Goal: Task Accomplishment & Management: Manage account settings

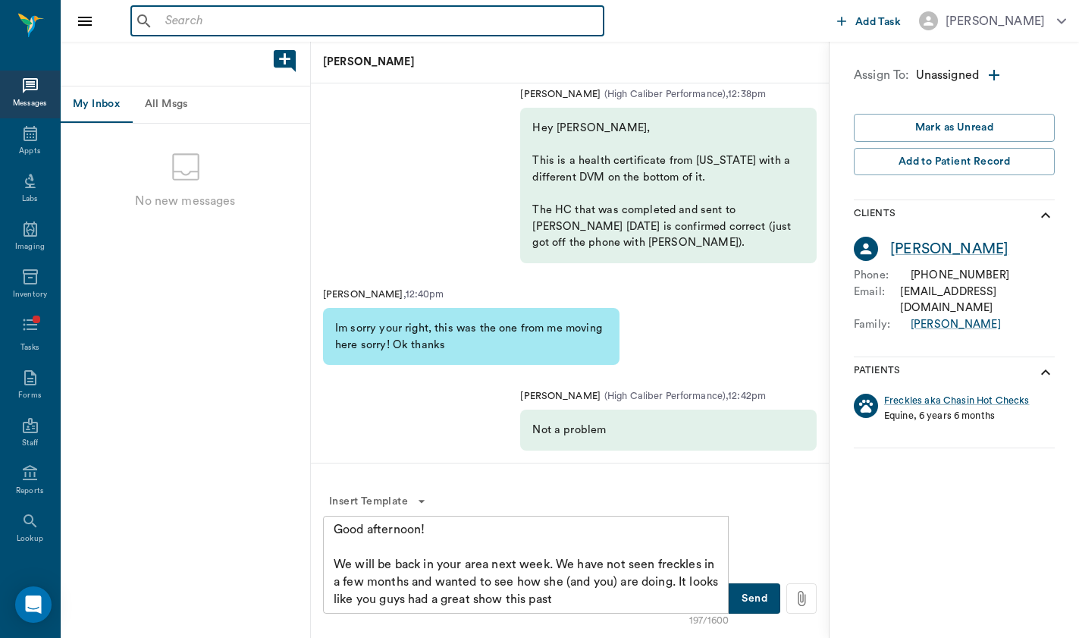
scroll to position [-1, 0]
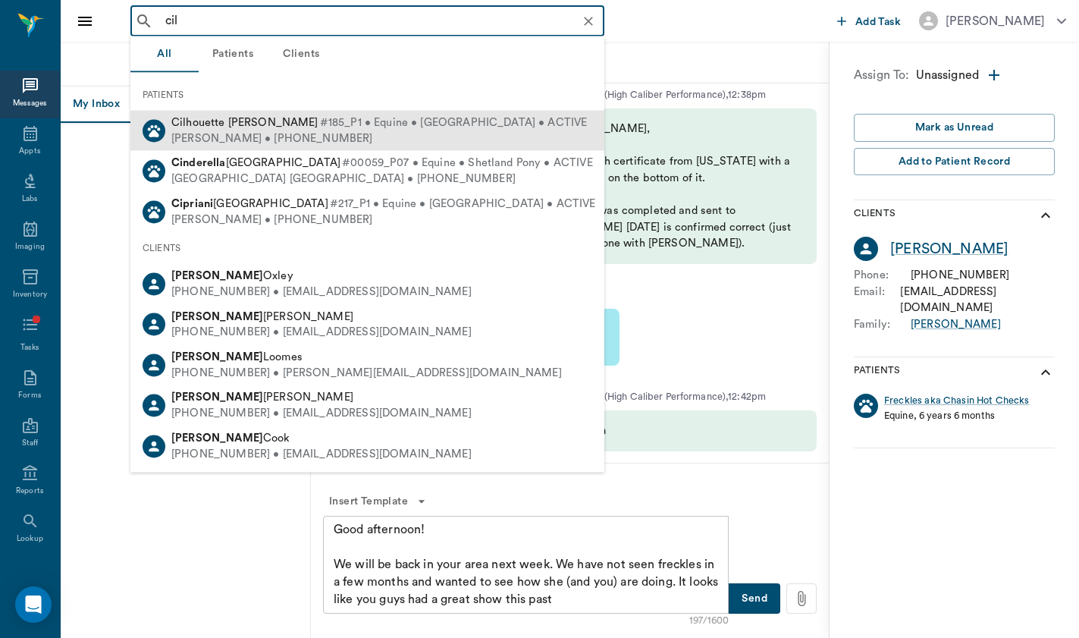
click at [267, 128] on span "Cilhouette [PERSON_NAME]" at bounding box center [244, 122] width 147 height 11
type input "cil"
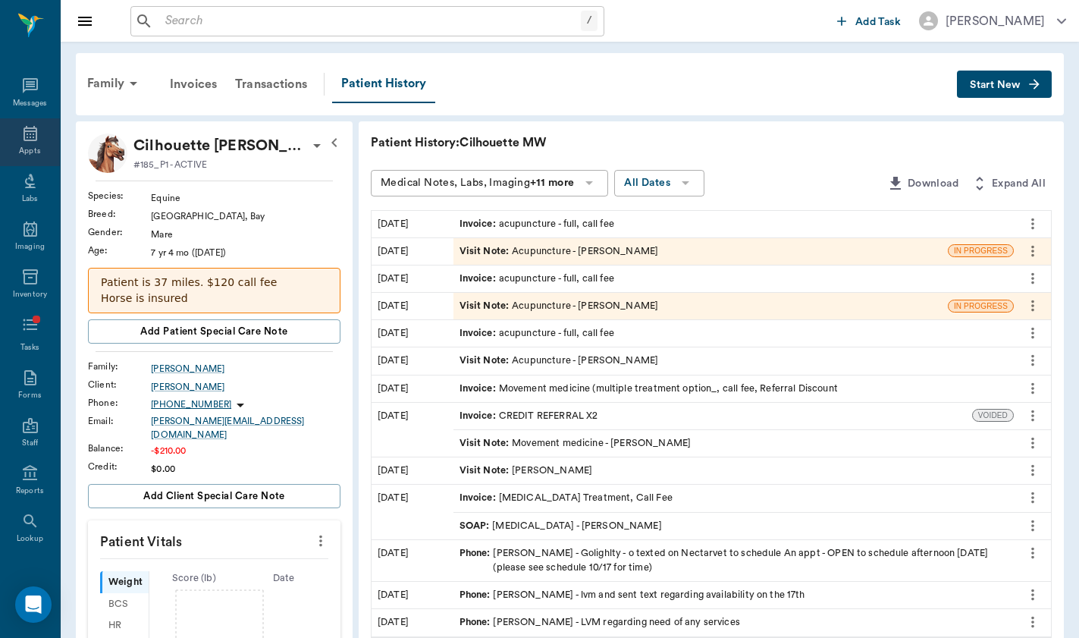
click at [21, 135] on icon at bounding box center [30, 133] width 18 height 18
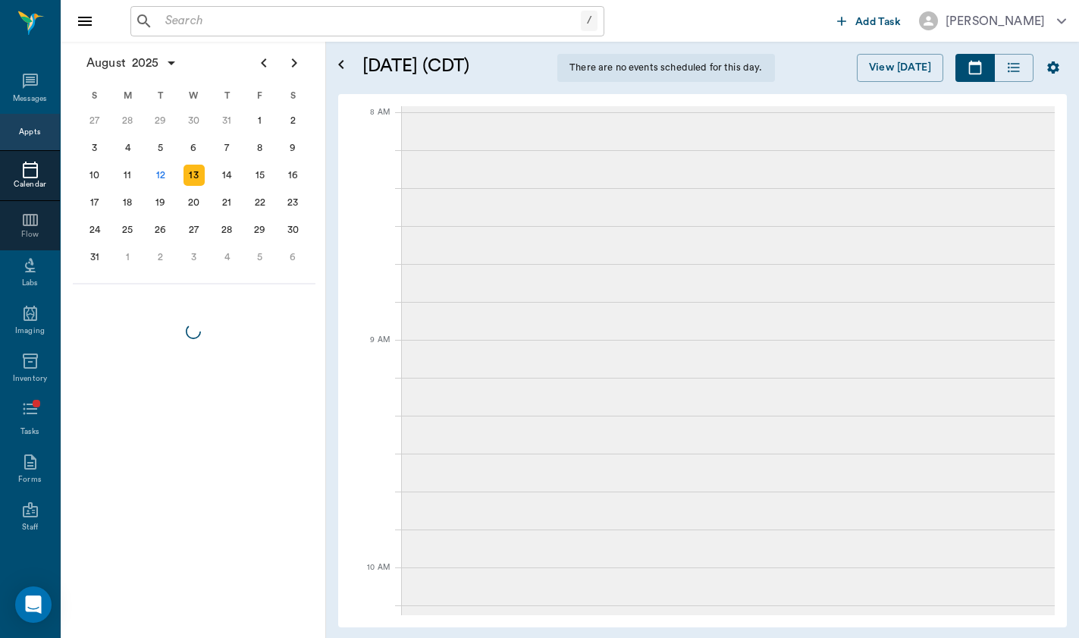
scroll to position [1778, 0]
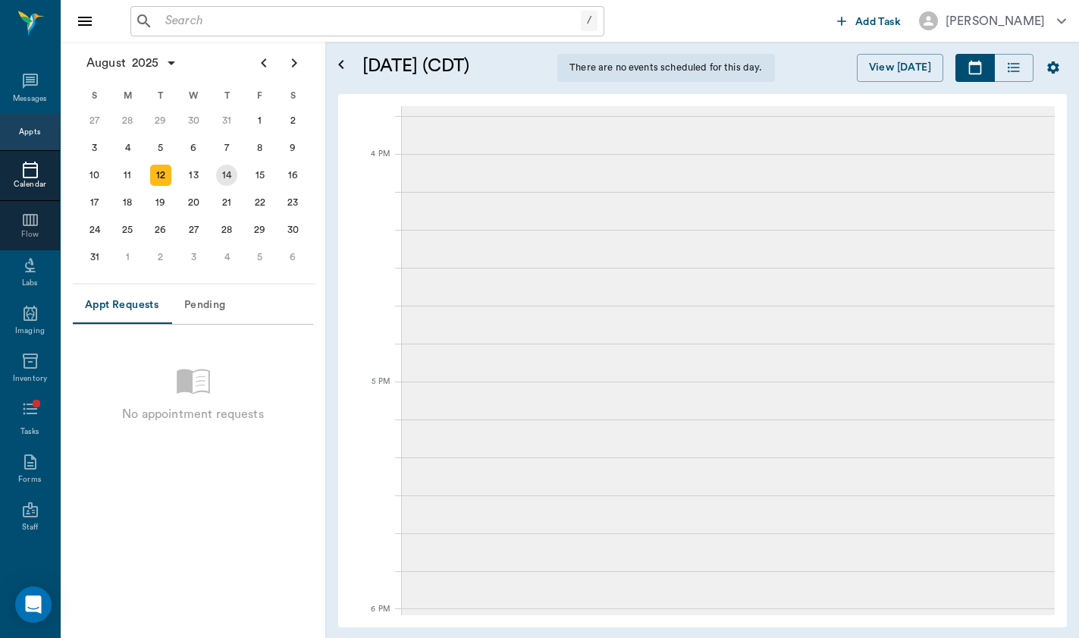
click at [228, 174] on div "14" at bounding box center [226, 175] width 21 height 21
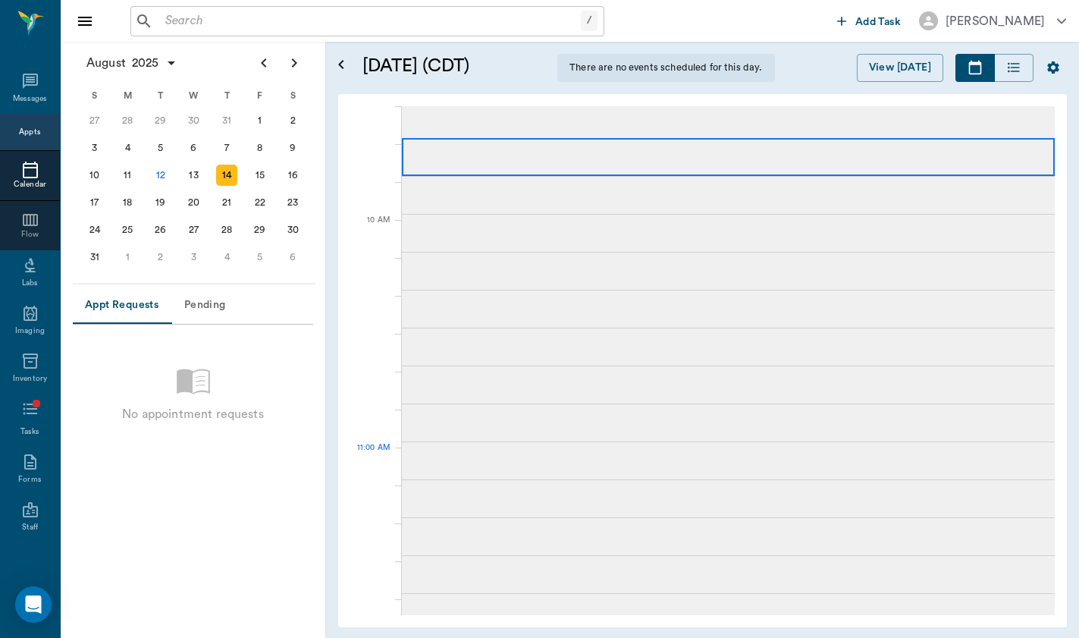
scroll to position [368, 0]
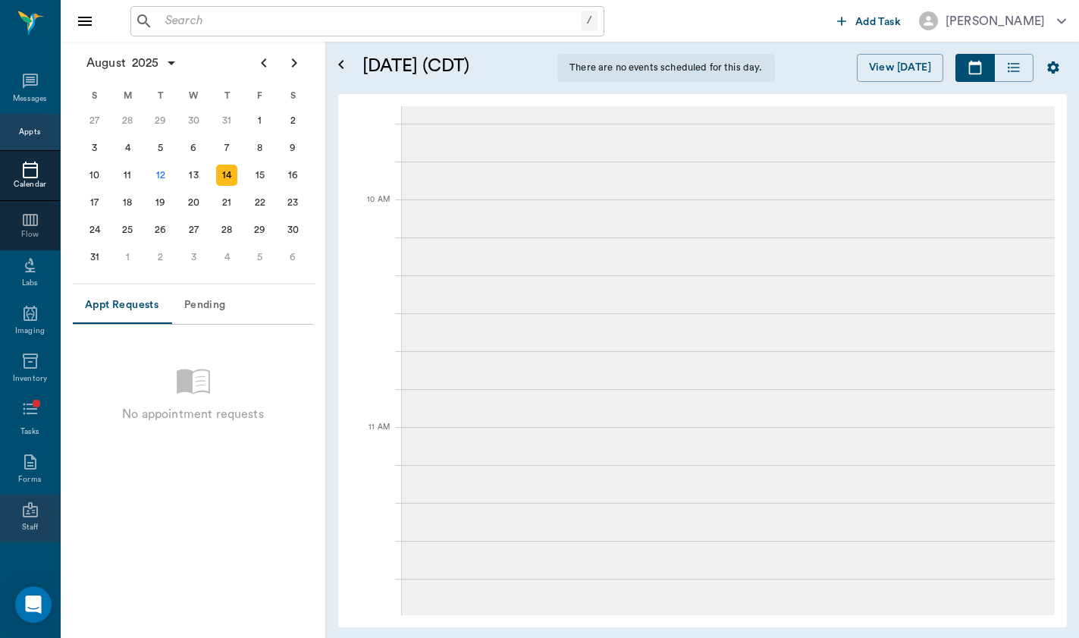
click at [32, 540] on div "Staff" at bounding box center [30, 518] width 60 height 48
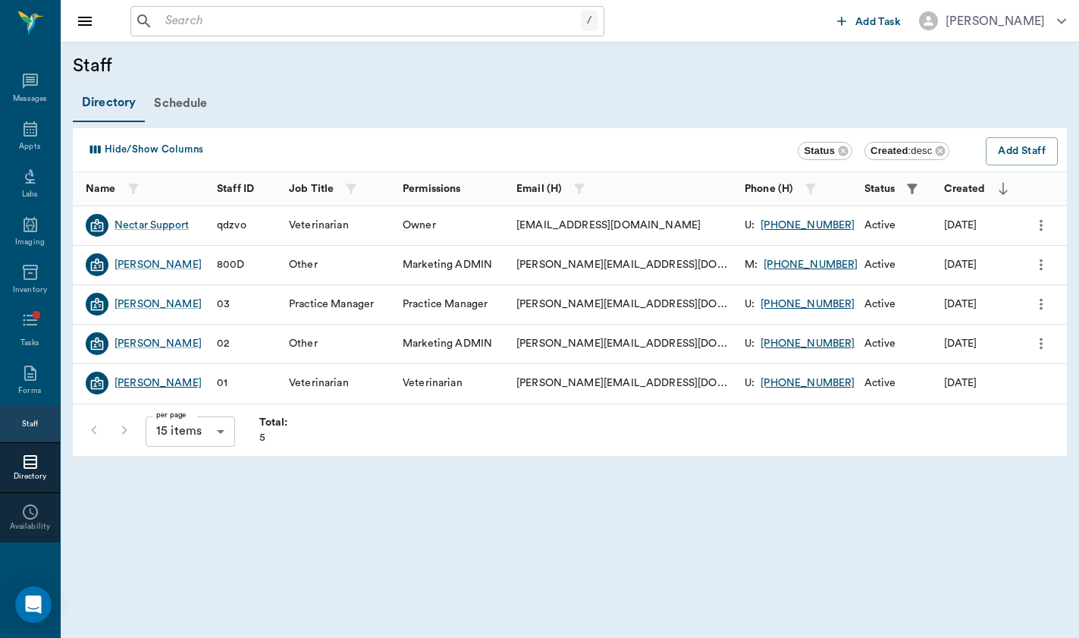
click at [149, 381] on div "[PERSON_NAME]" at bounding box center [158, 382] width 87 height 15
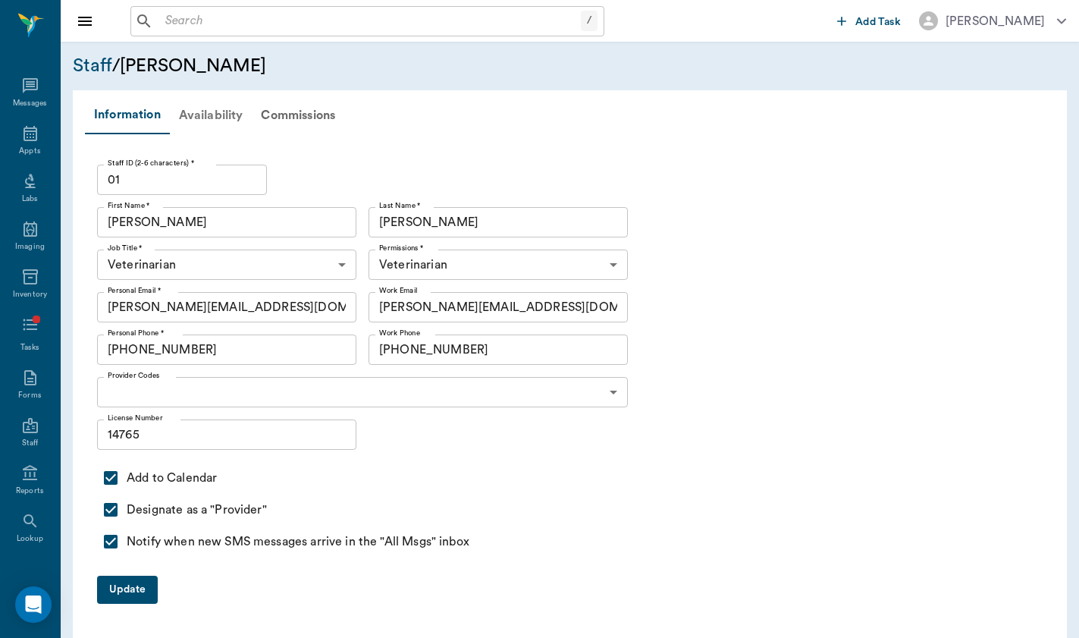
click at [234, 104] on div "Availability" at bounding box center [211, 115] width 83 height 36
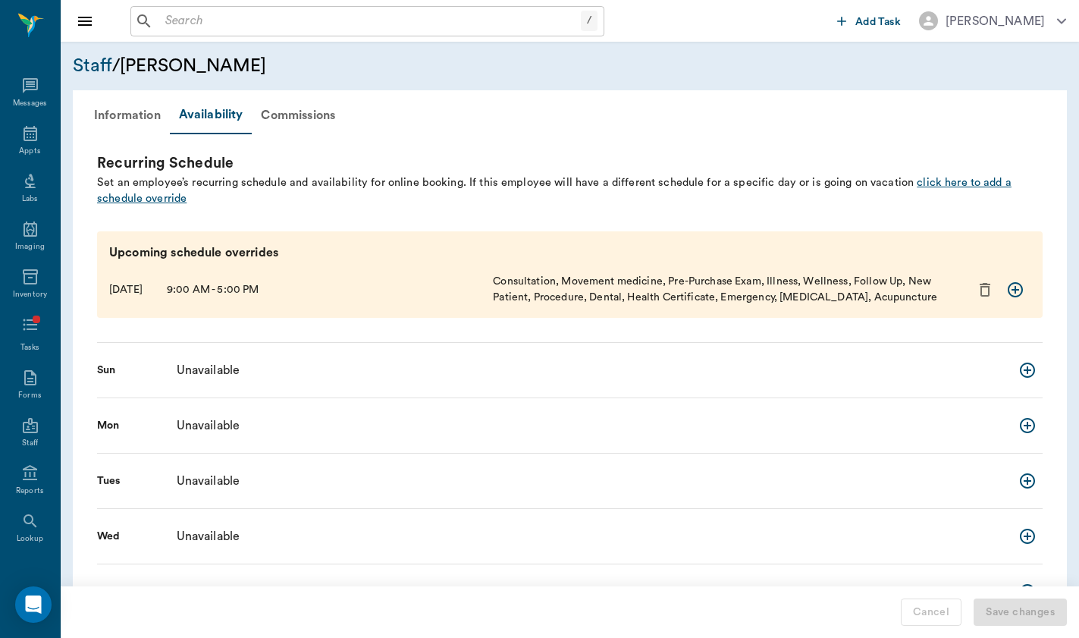
click at [127, 201] on span "click here to add a schedule override" at bounding box center [554, 191] width 915 height 28
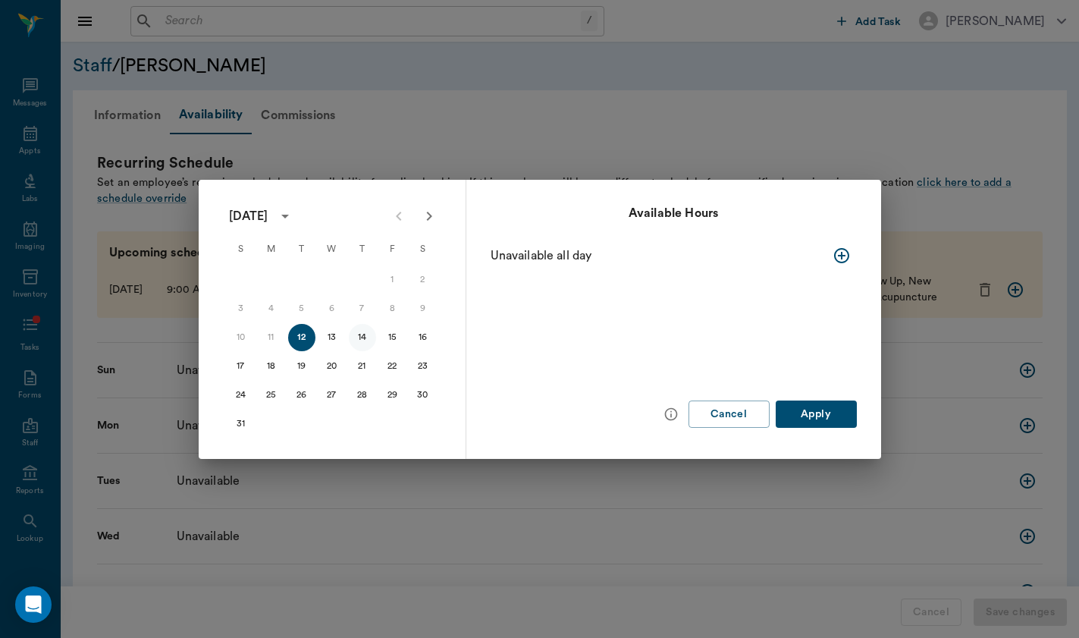
click at [366, 344] on button "14" at bounding box center [362, 337] width 27 height 27
click at [843, 265] on button "button" at bounding box center [842, 255] width 30 height 30
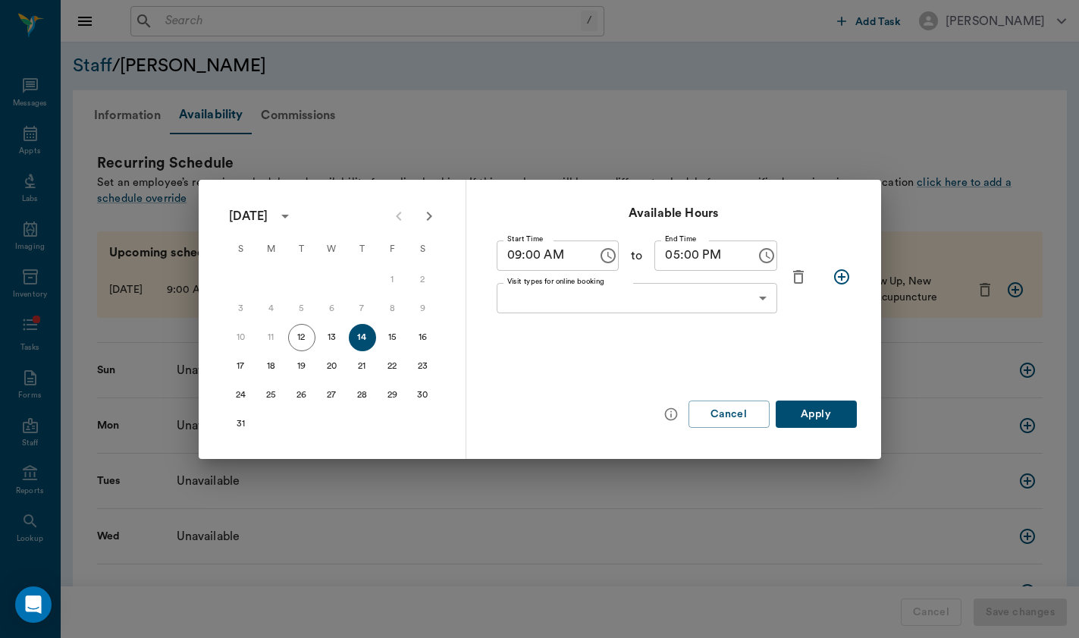
click at [657, 301] on body "/ ​ Add Task Brittany Newsham Nectar Messages Appts Labs Imaging Inventory Task…" at bounding box center [539, 404] width 1079 height 808
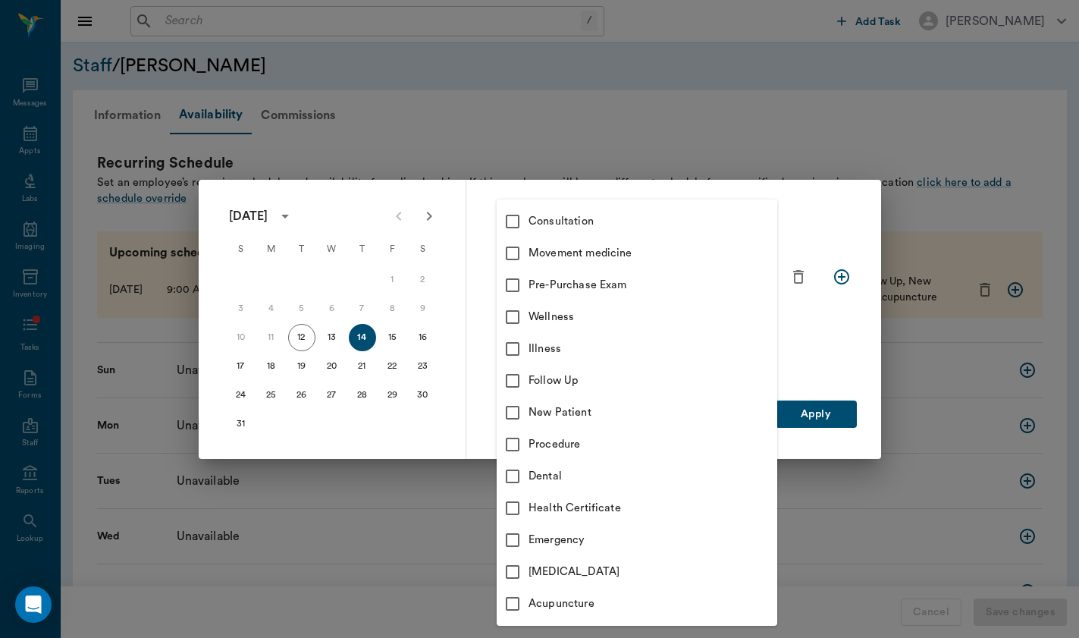
click at [645, 216] on div "Consultation" at bounding box center [653, 221] width 249 height 17
type input "66193437c5bf6463a0ac76eb"
checkbox input "true"
type input "66193437c5bf6463a0ac76eb"
checkbox input "true"
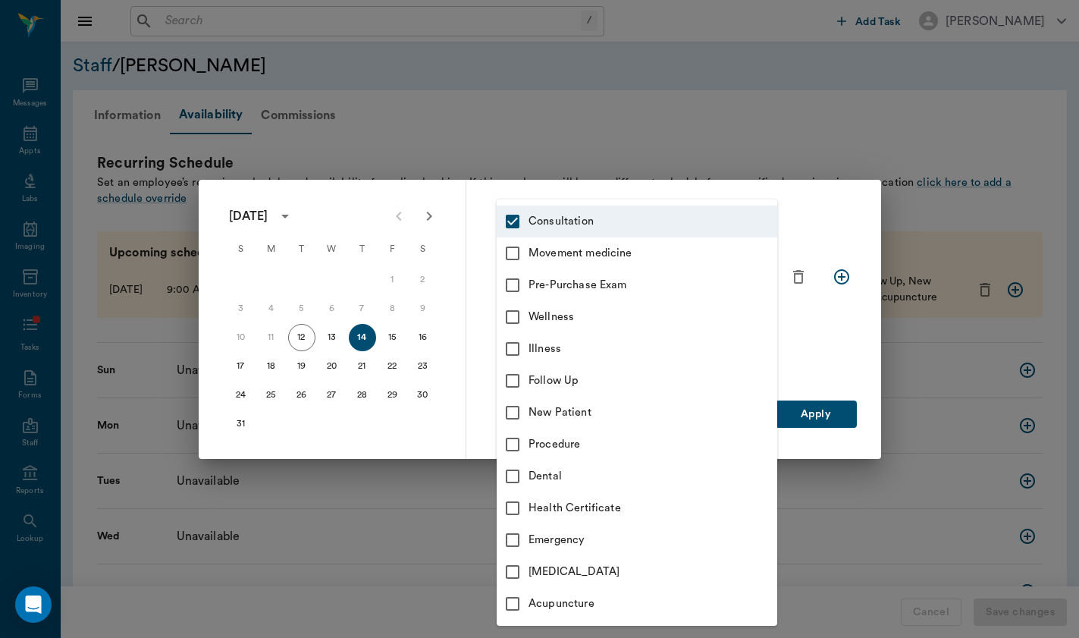
click at [645, 237] on li "Movement medicine" at bounding box center [637, 253] width 281 height 32
type input "66193437c5bf6463a0ac76eb,6656c4aef87a612ea34fb244"
checkbox input "true"
click at [641, 290] on div "Pre-Purchase Exam" at bounding box center [653, 285] width 249 height 17
type input "66193437c5bf6463a0ac76eb,6656c4aef87a612ea34fb244,6656c50bf87a612ea34fb245"
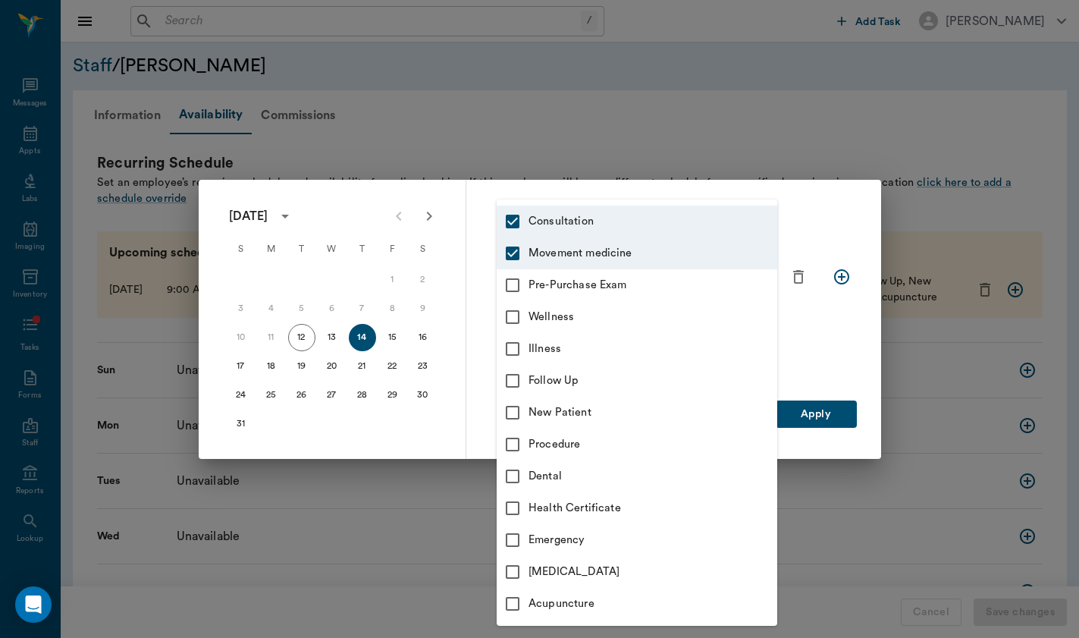
checkbox input "true"
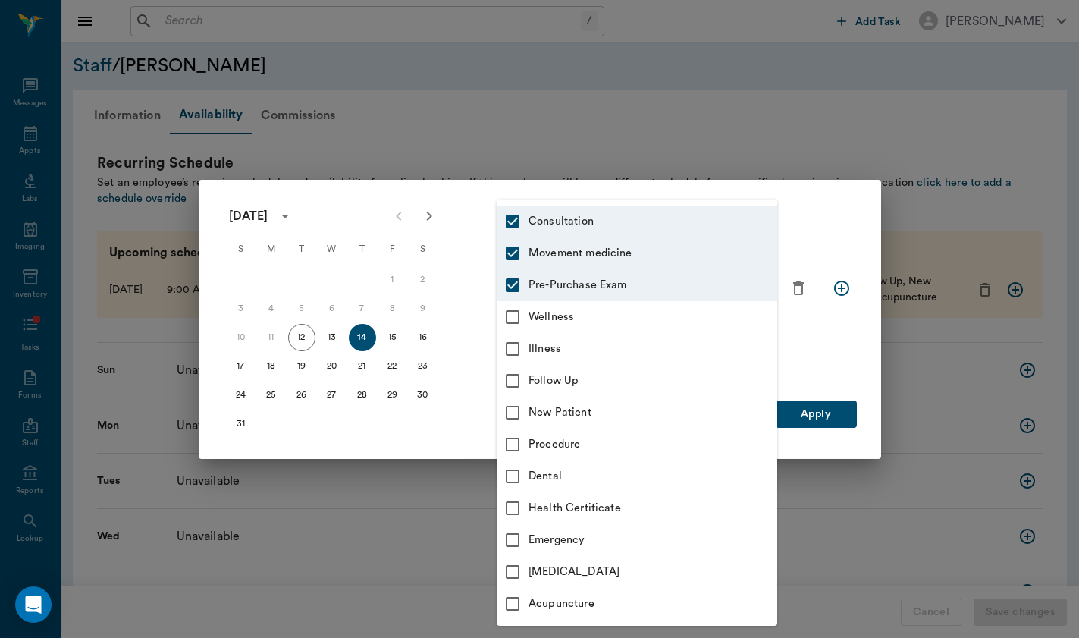
click at [636, 337] on li "Illness" at bounding box center [637, 349] width 281 height 32
type input "66193437c5bf6463a0ac76eb,6656c4aef87a612ea34fb244,6656c50bf87a612ea34fb245,65d2…"
checkbox input "true"
click at [640, 319] on div "Wellness" at bounding box center [653, 317] width 249 height 17
type input "66193437c5bf6463a0ac76eb,6656c4aef87a612ea34fb244,6656c50bf87a612ea34fb245,65d2…"
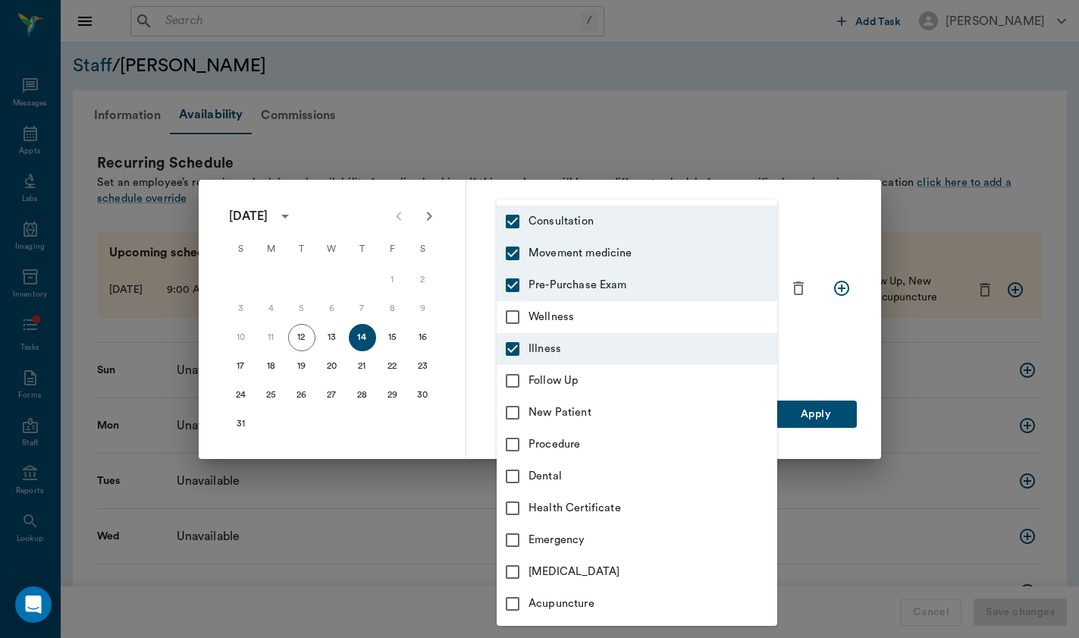
checkbox input "true"
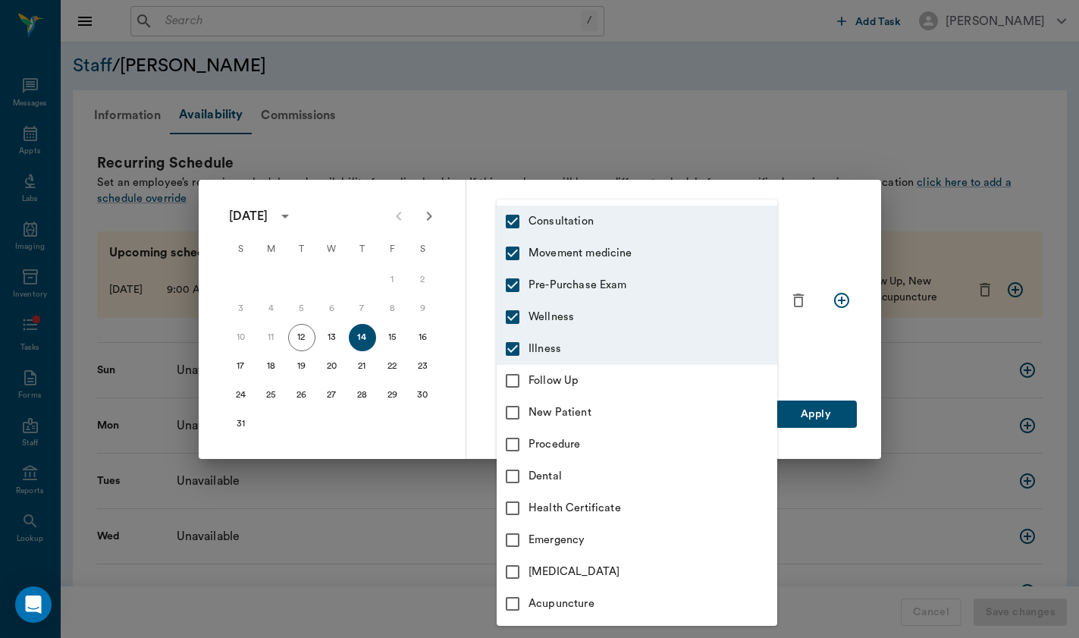
click at [636, 372] on div "Follow Up" at bounding box center [653, 380] width 249 height 17
type input "66193437c5bf6463a0ac76eb,6656c4aef87a612ea34fb244,6656c50bf87a612ea34fb245,65d2…"
checkbox input "true"
click at [632, 416] on div "New Patient" at bounding box center [653, 412] width 249 height 17
type input "66193437c5bf6463a0ac76eb,6656c4aef87a612ea34fb244,6656c50bf87a612ea34fb245,65d2…"
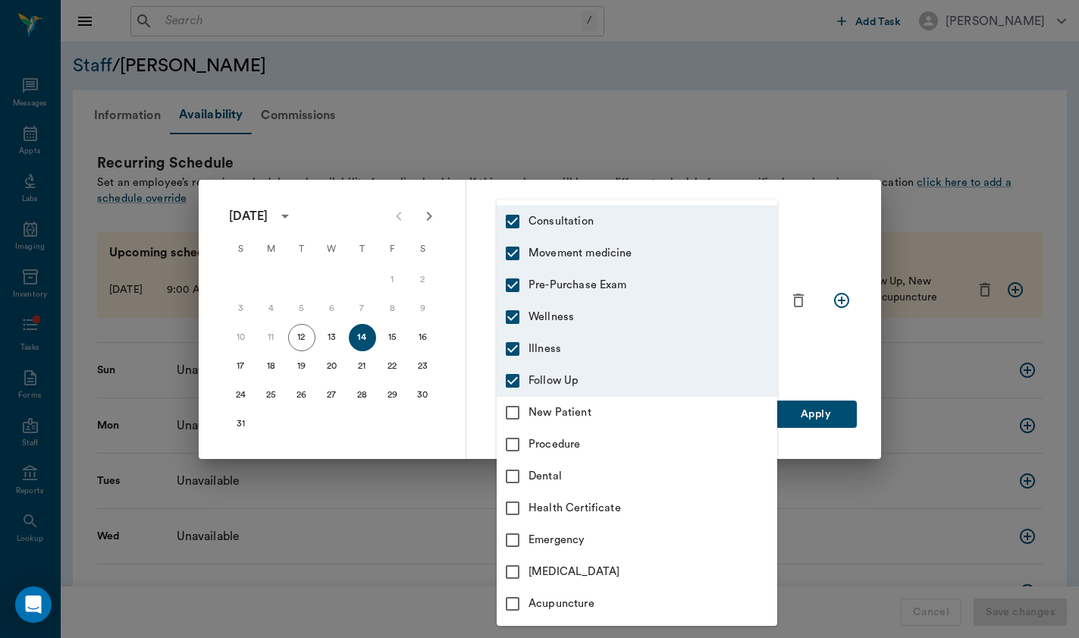
checkbox input "true"
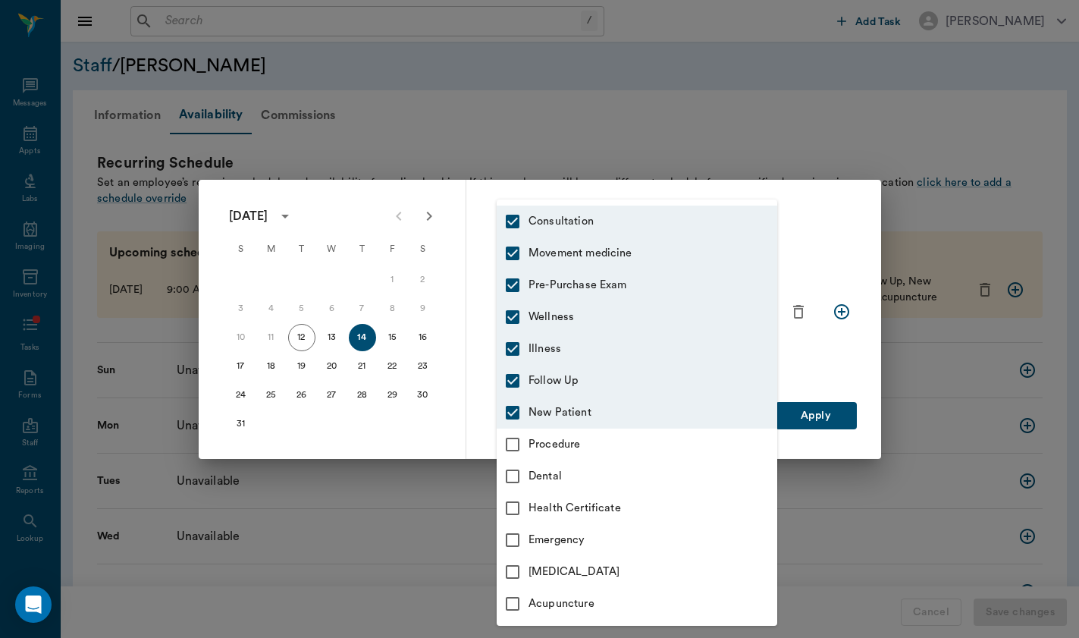
click at [629, 459] on li "Procedure" at bounding box center [637, 445] width 281 height 32
type input "66193437c5bf6463a0ac76eb,6656c4aef87a612ea34fb244,6656c50bf87a612ea34fb245,65d2…"
checkbox input "true"
click at [625, 500] on div "Health Certificate" at bounding box center [653, 508] width 249 height 17
type input "66193437c5bf6463a0ac76eb,6656c4aef87a612ea34fb244,6656c50bf87a612ea34fb245,65d2…"
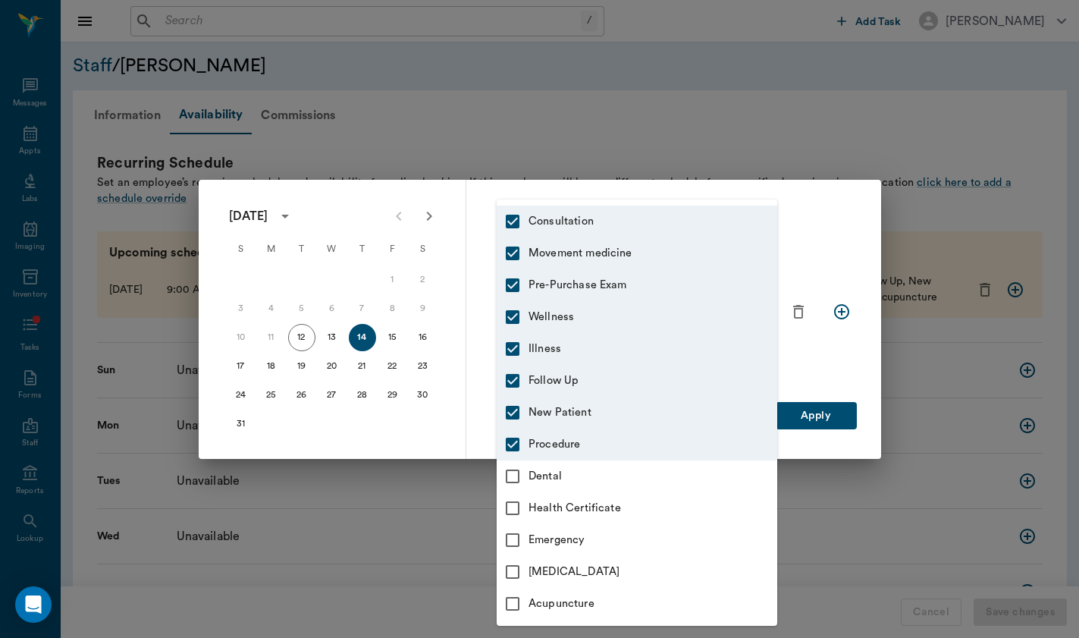
checkbox input "true"
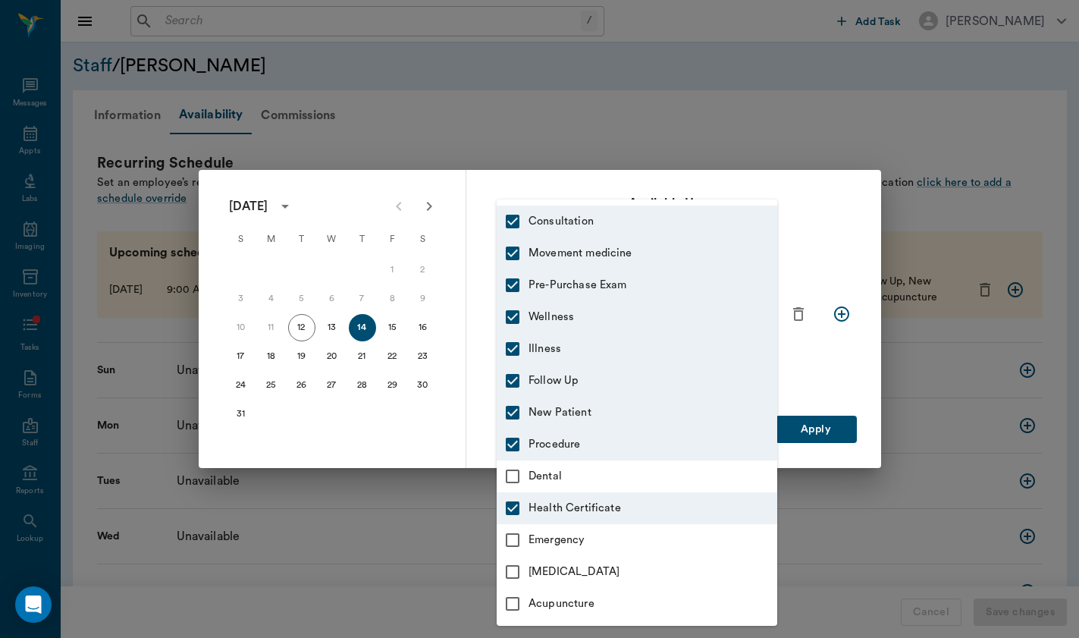
click at [629, 480] on div "Dental" at bounding box center [653, 476] width 249 height 17
type input "66193437c5bf6463a0ac76eb,6656c4aef87a612ea34fb244,6656c50bf87a612ea34fb245,65d2…"
checkbox input "true"
click at [629, 532] on div "Emergency" at bounding box center [653, 540] width 249 height 17
type input "66193437c5bf6463a0ac76eb,6656c4aef87a612ea34fb244,6656c50bf87a612ea34fb245,65d2…"
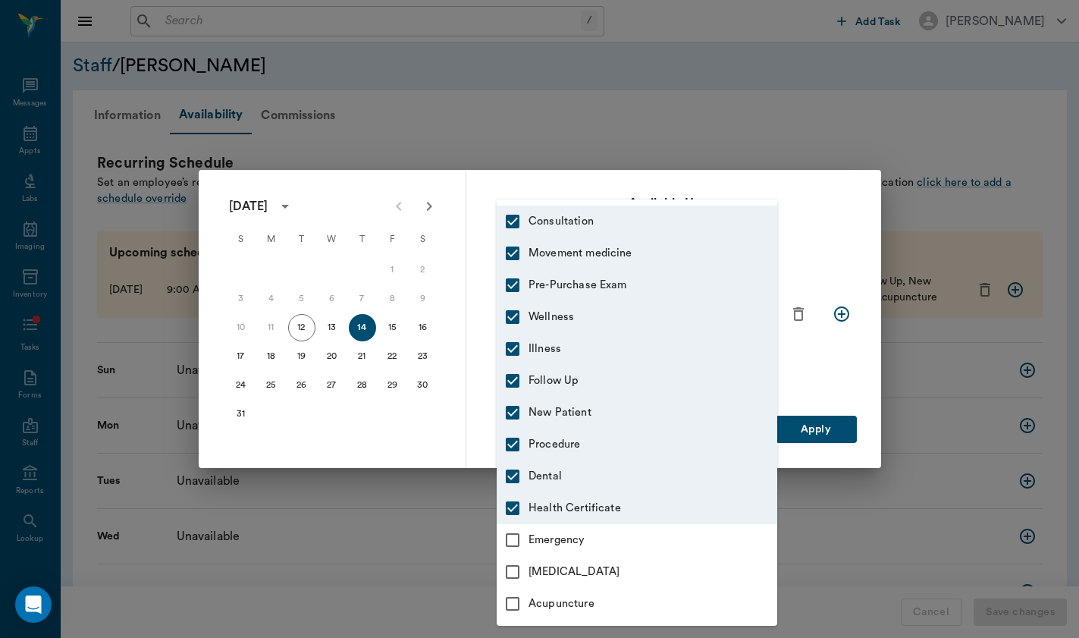
checkbox input "true"
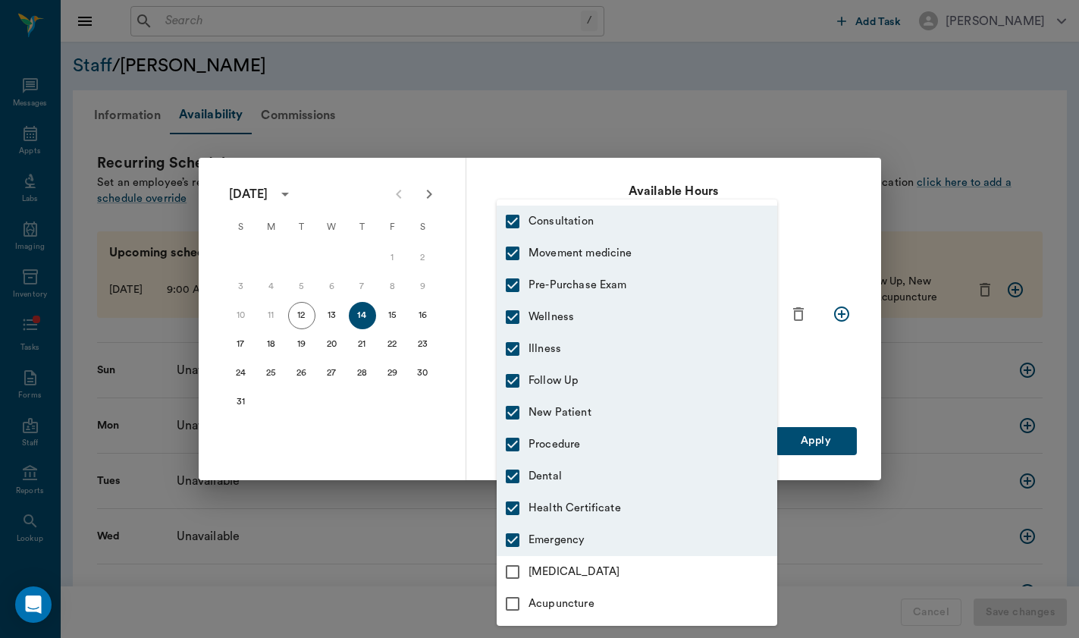
click at [626, 570] on div "[MEDICAL_DATA]" at bounding box center [653, 572] width 249 height 17
type input "66193437c5bf6463a0ac76eb,6656c4aef87a612ea34fb244,6656c50bf87a612ea34fb245,65d2…"
checkbox input "true"
click at [622, 610] on div "Acupuncture" at bounding box center [653, 603] width 249 height 17
type input "66193437c5bf6463a0ac76eb,6656c4aef87a612ea34fb244,6656c50bf87a612ea34fb245,65d2…"
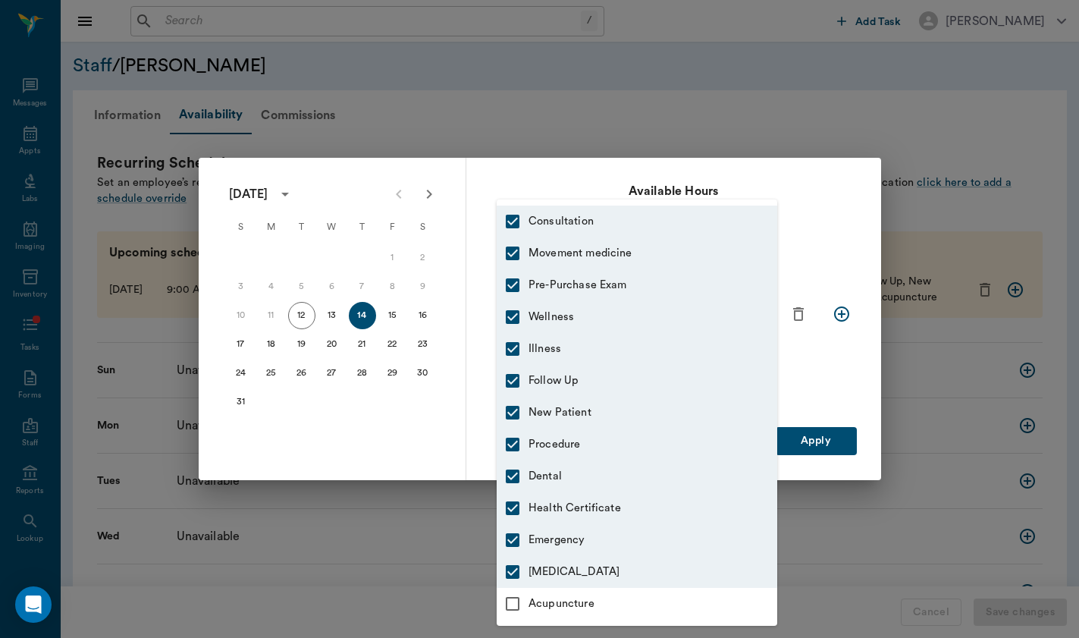
checkbox input "true"
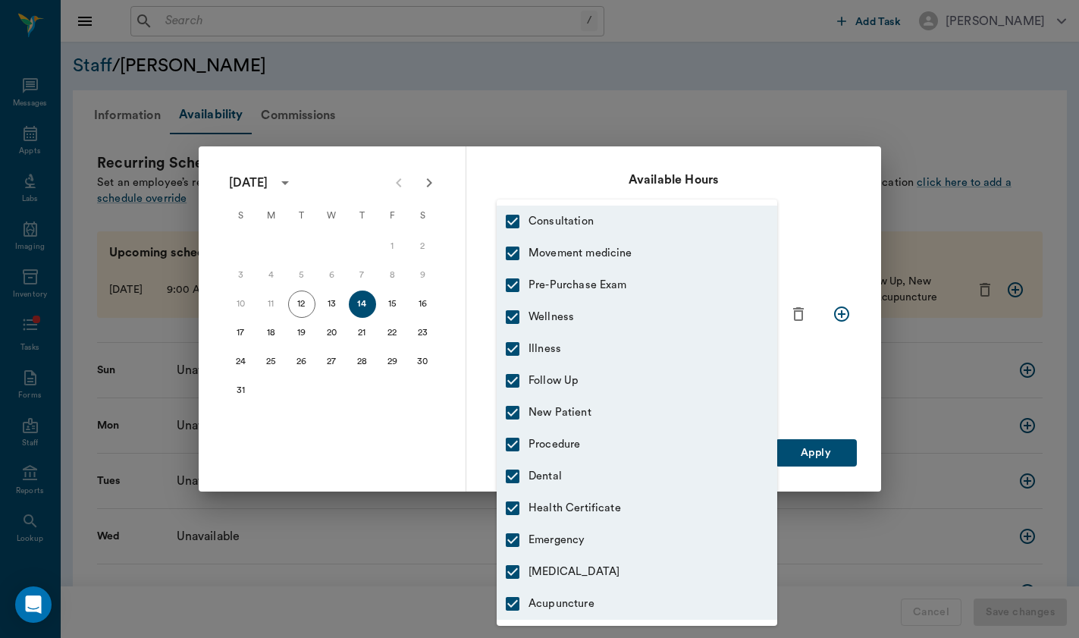
click at [778, 397] on div at bounding box center [539, 319] width 1079 height 638
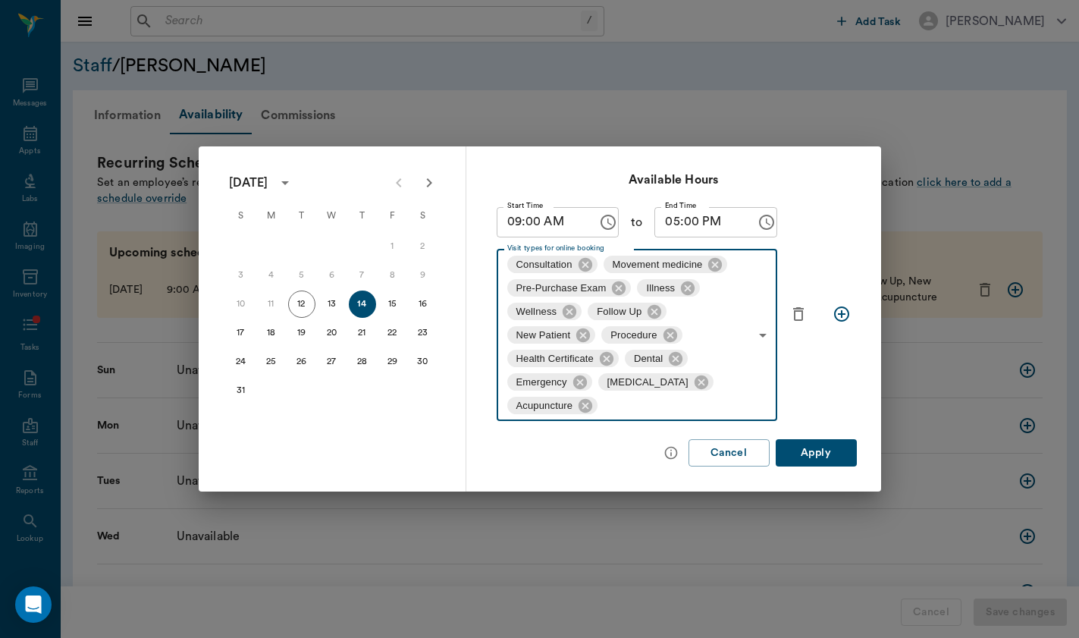
click at [816, 438] on div "Available Hours Start Time 09:00 AM Start Time to End Time 05:00 PM End Time Vi…" at bounding box center [673, 319] width 415 height 346
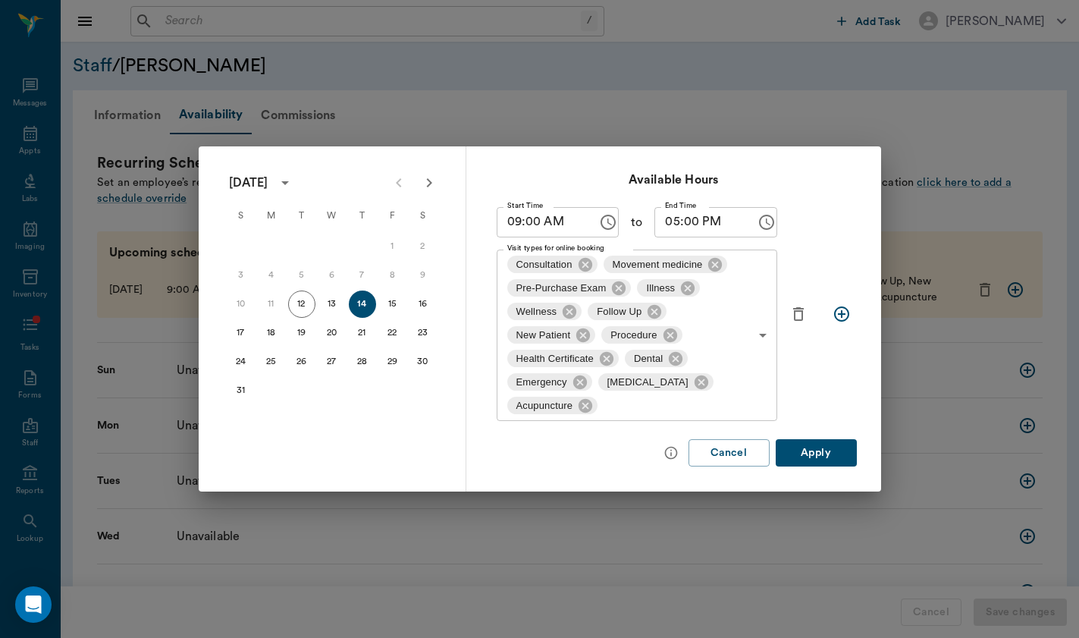
click at [816, 451] on button "Apply" at bounding box center [816, 453] width 81 height 28
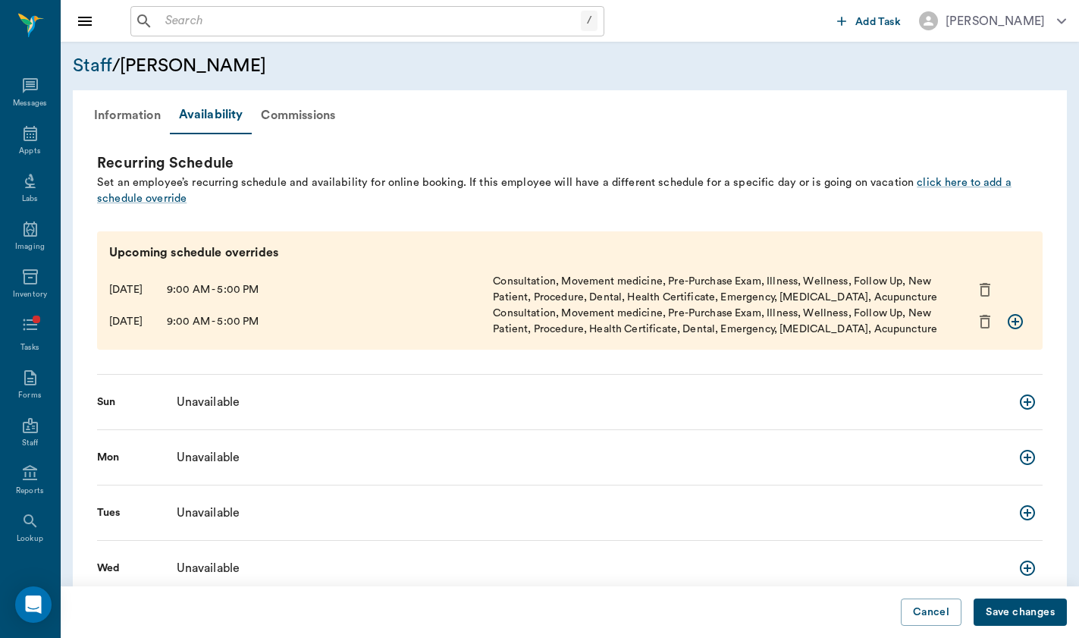
click at [1010, 604] on button "Save changes" at bounding box center [1020, 612] width 93 height 28
click at [994, 610] on div "Cancel Save changes" at bounding box center [570, 612] width 1019 height 52
click at [781, 153] on div "Recurring Schedule" at bounding box center [570, 163] width 946 height 22
click at [46, 144] on div "Appts" at bounding box center [30, 142] width 60 height 48
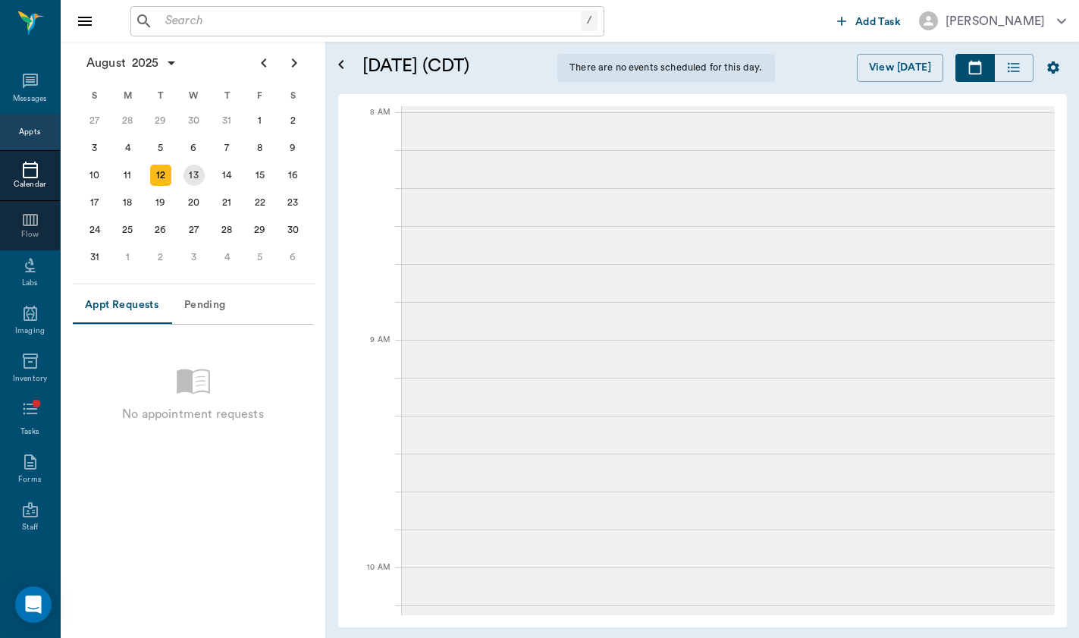
click at [200, 173] on div "13" at bounding box center [194, 175] width 21 height 21
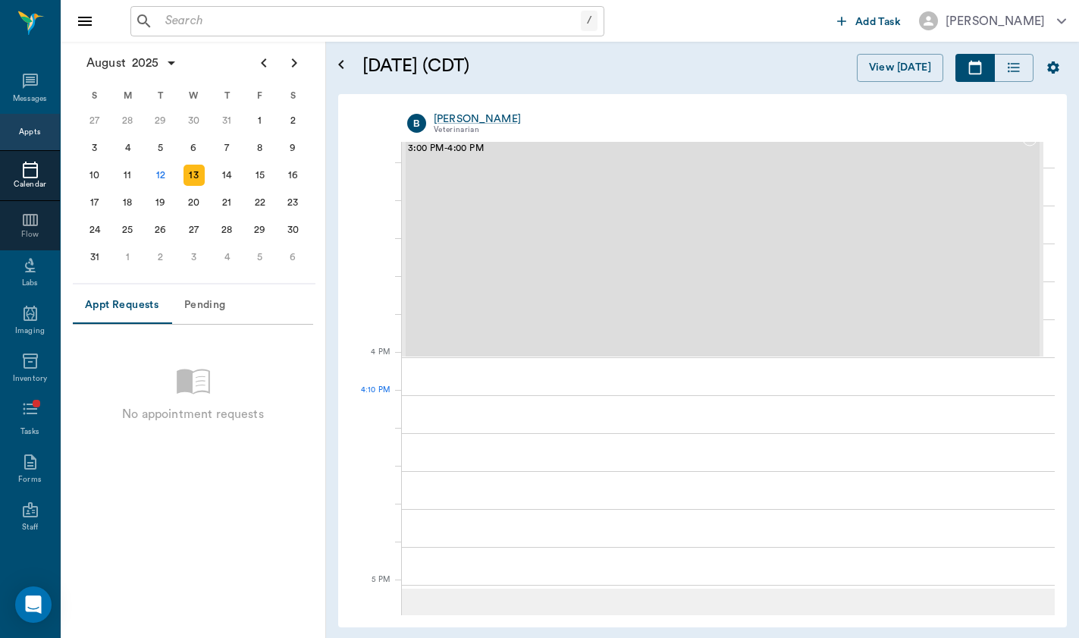
scroll to position [1616, 0]
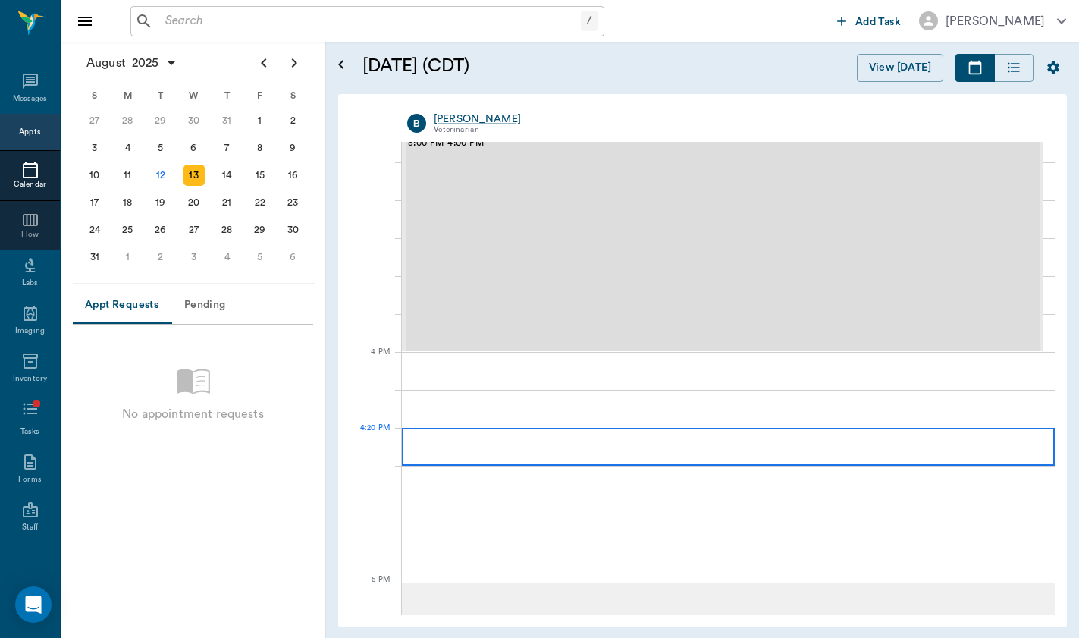
click at [520, 444] on div at bounding box center [728, 447] width 653 height 38
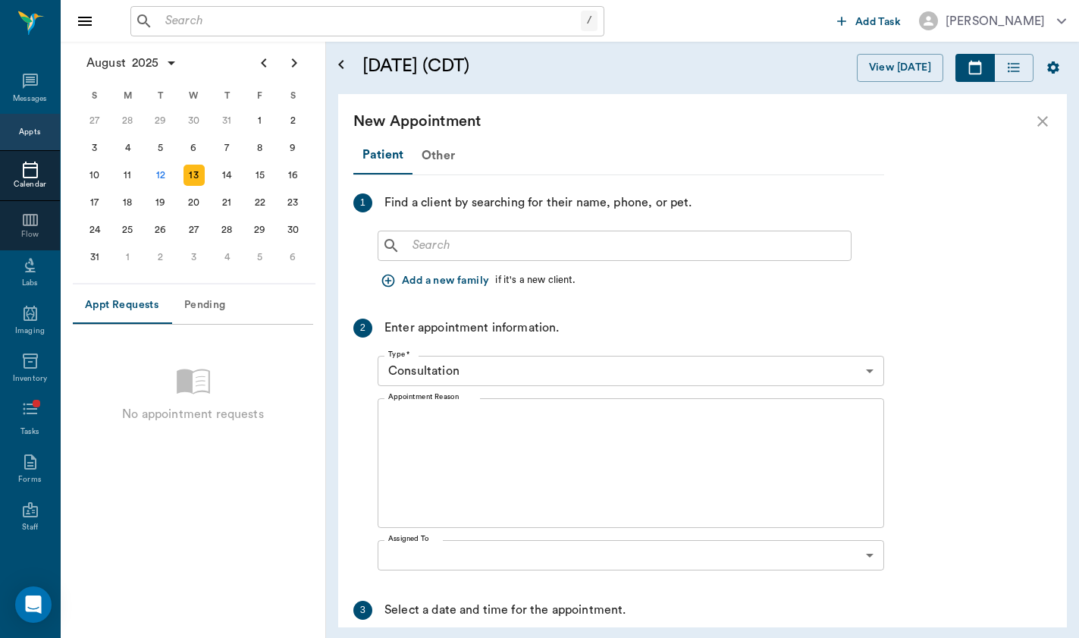
scroll to position [196, 0]
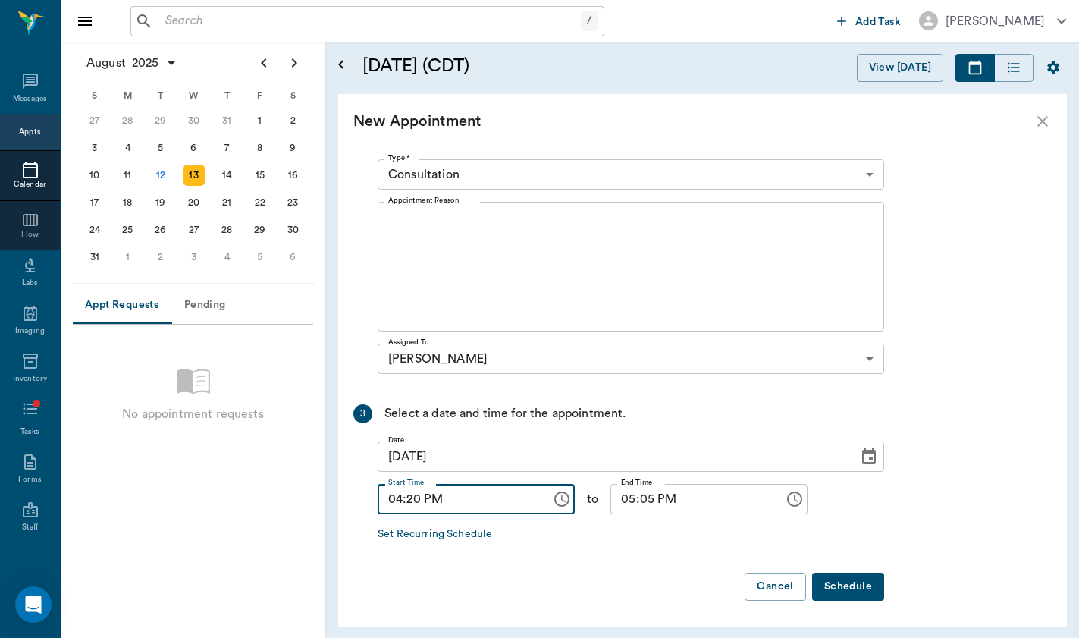
click at [416, 495] on input "04:20 PM" at bounding box center [459, 499] width 163 height 30
type input "04:30 PM"
click at [648, 499] on input "05:05 PM" at bounding box center [692, 499] width 163 height 30
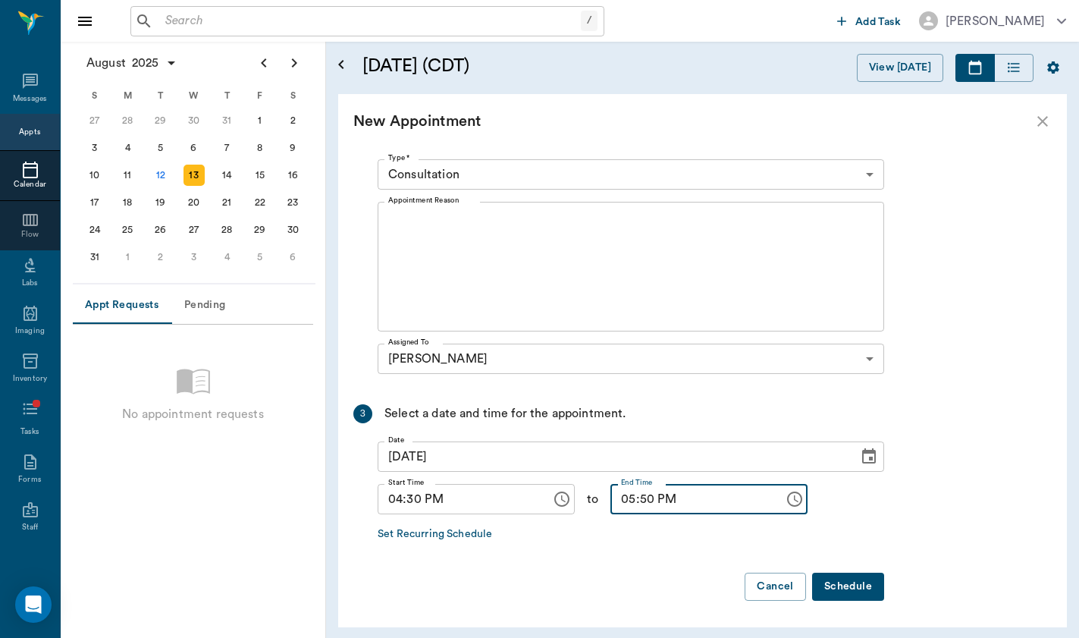
click at [649, 501] on input "05:50 PM" at bounding box center [692, 499] width 163 height 30
type input "05:00 PM"
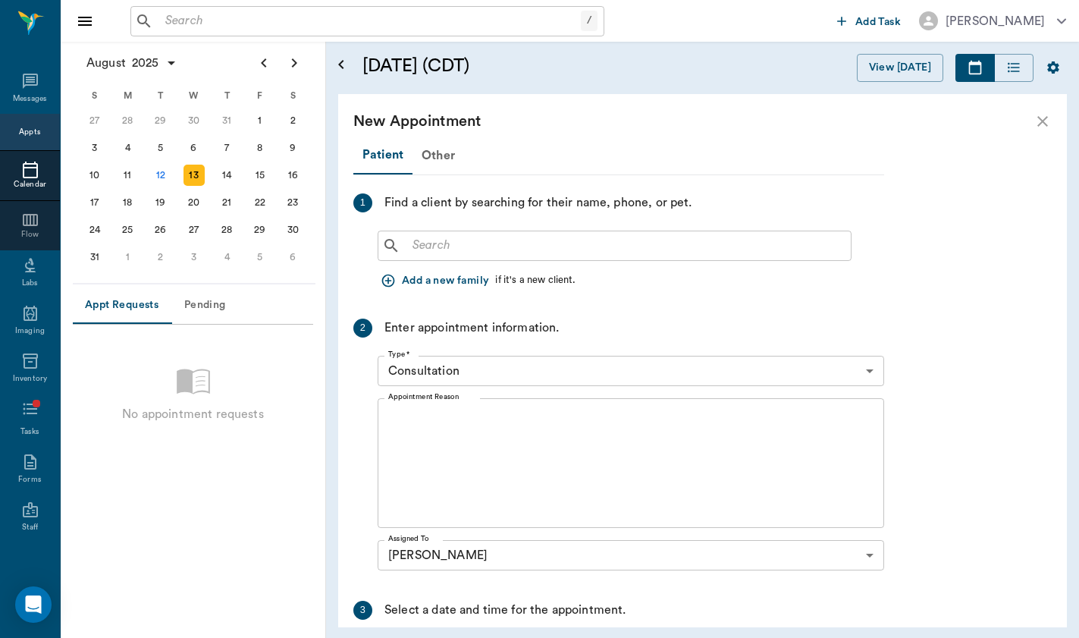
scroll to position [0, 0]
click at [520, 250] on input "text" at bounding box center [626, 245] width 438 height 21
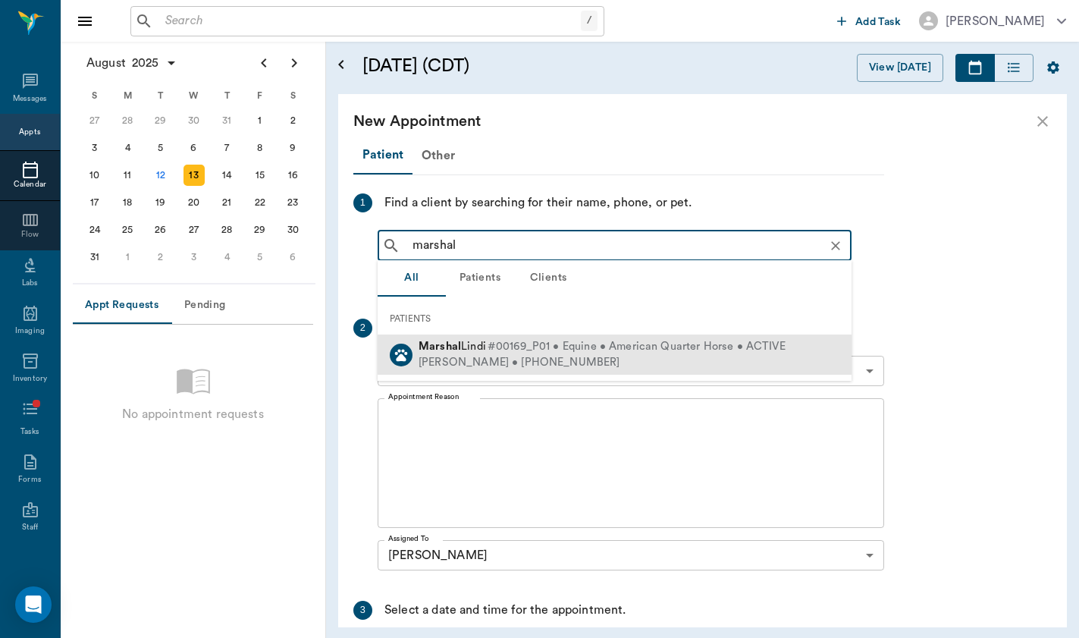
click at [513, 350] on span "#00169_P01 • Equine • American Quarter Horse • ACTIVE" at bounding box center [637, 347] width 298 height 16
type input "marshal"
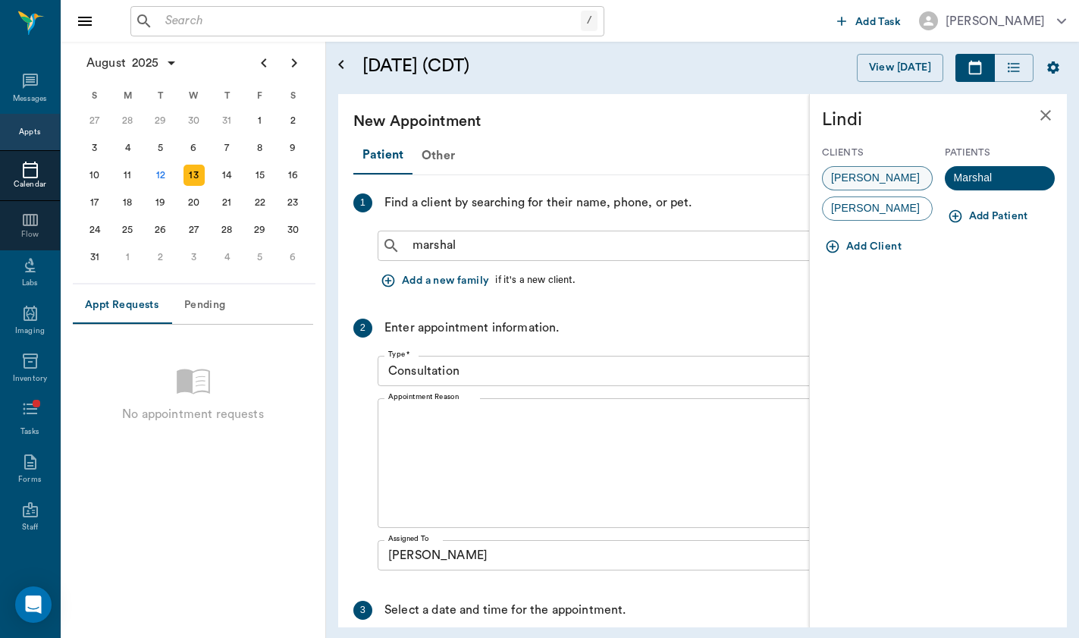
click at [884, 173] on span "[PERSON_NAME]" at bounding box center [875, 178] width 105 height 16
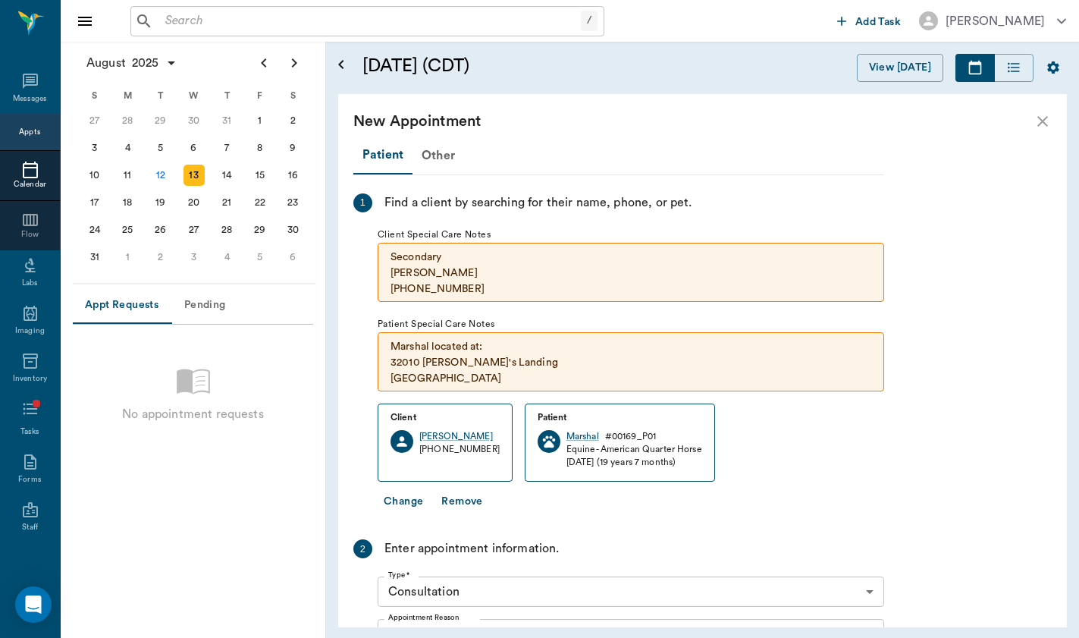
scroll to position [177, 0]
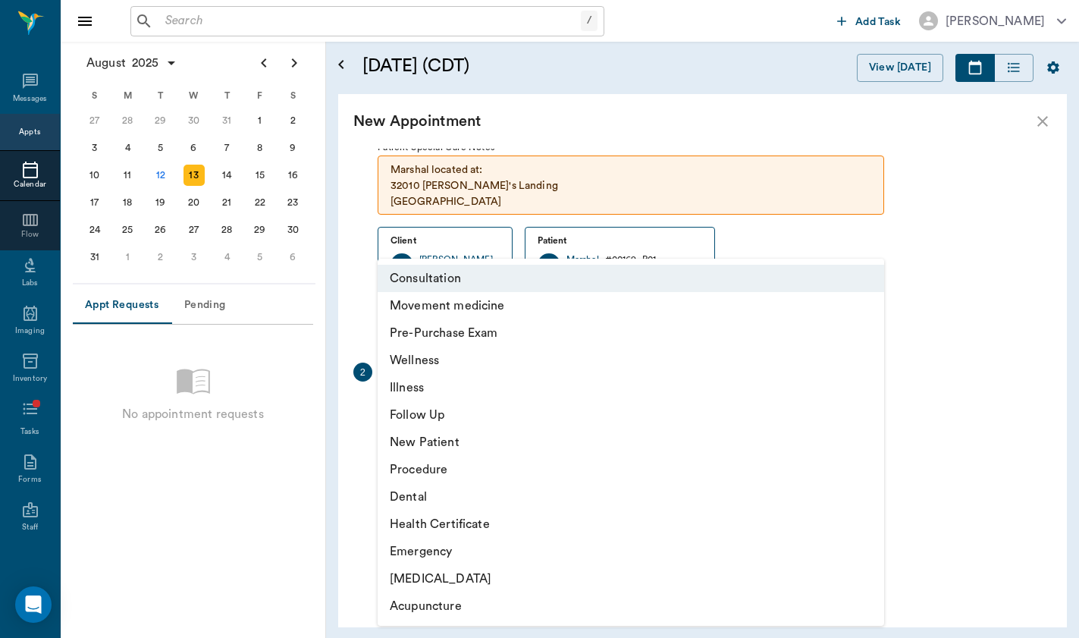
click at [566, 417] on body "/ ​ Add Task [PERSON_NAME] Nectar Messages Appts Calendar Flow Labs Imaging Inv…" at bounding box center [539, 319] width 1079 height 638
click at [577, 359] on li "Wellness" at bounding box center [631, 360] width 507 height 27
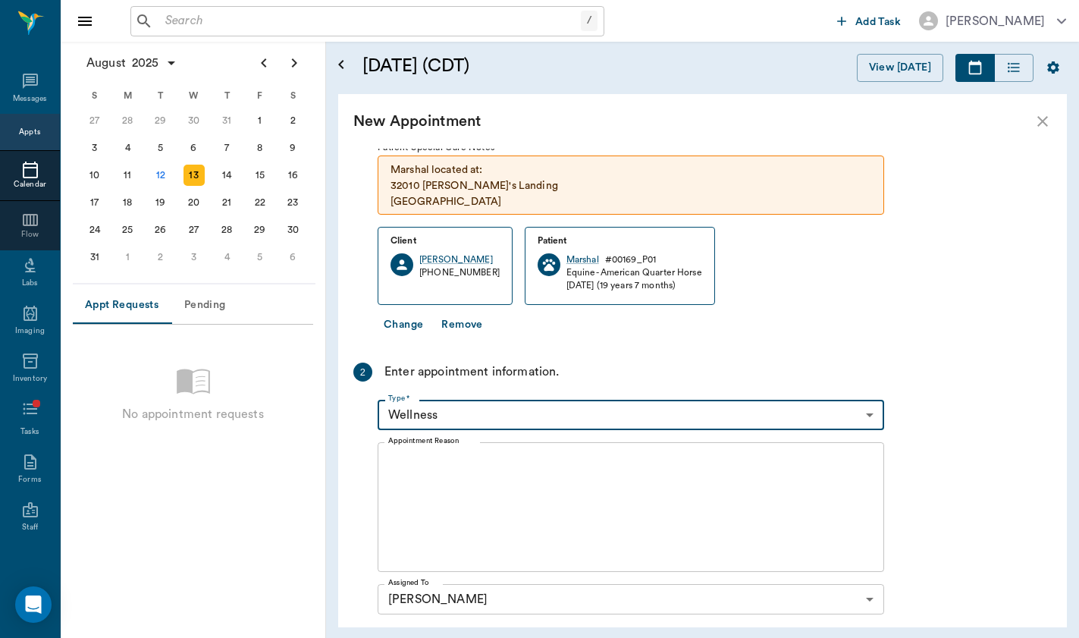
type input "65d2c202a8044d23520120c5"
type input "04:50 PM"
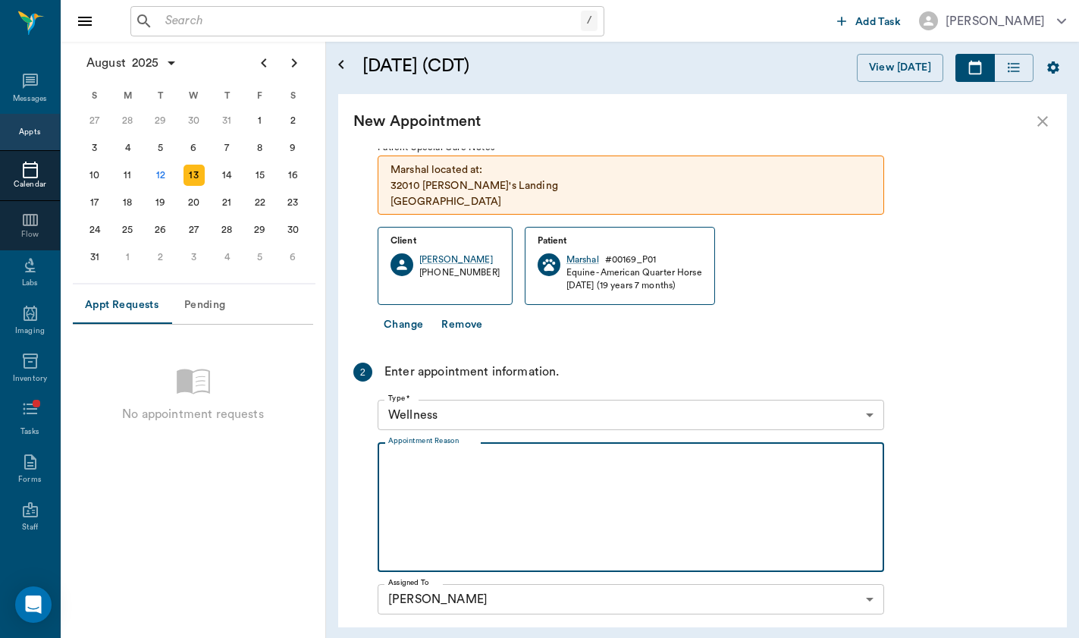
click at [448, 539] on textarea "Appointment Reason" at bounding box center [630, 507] width 485 height 105
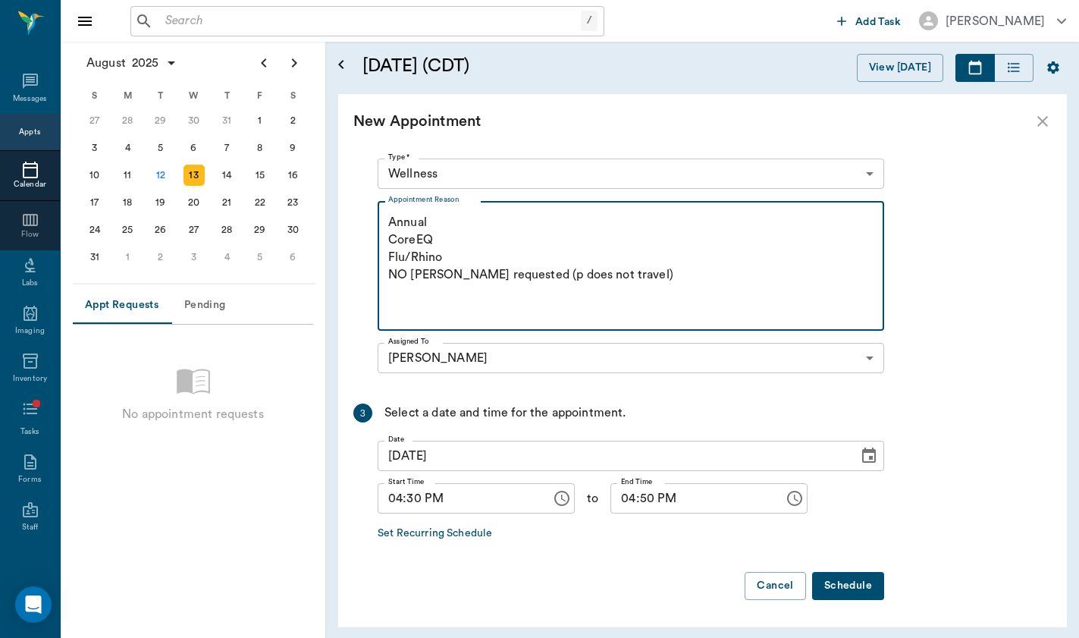
scroll to position [417, 0]
type textarea "Annual CoreEQ Flu/Rhino NO [PERSON_NAME] requested (p does not travel)"
click at [871, 586] on button "Schedule" at bounding box center [848, 587] width 72 height 28
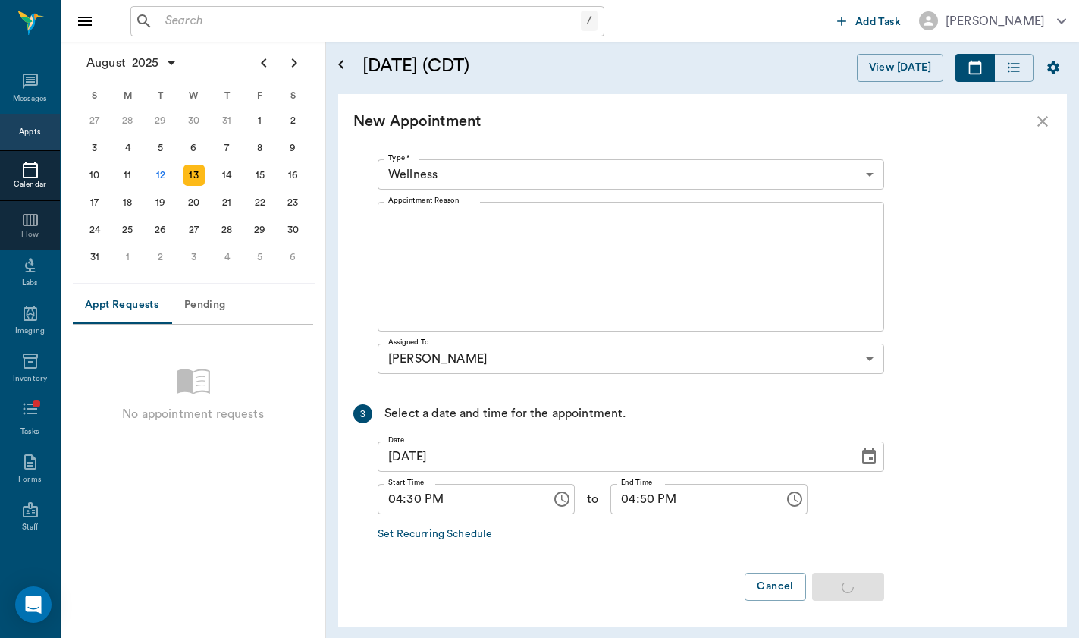
scroll to position [0, 0]
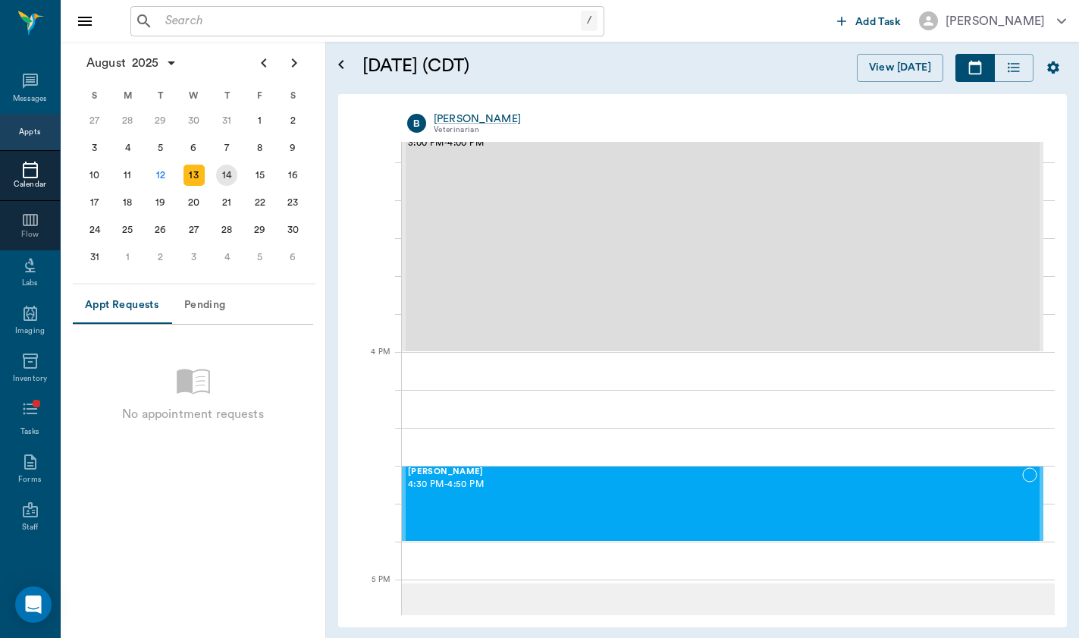
click at [226, 185] on div "14" at bounding box center [226, 175] width 21 height 21
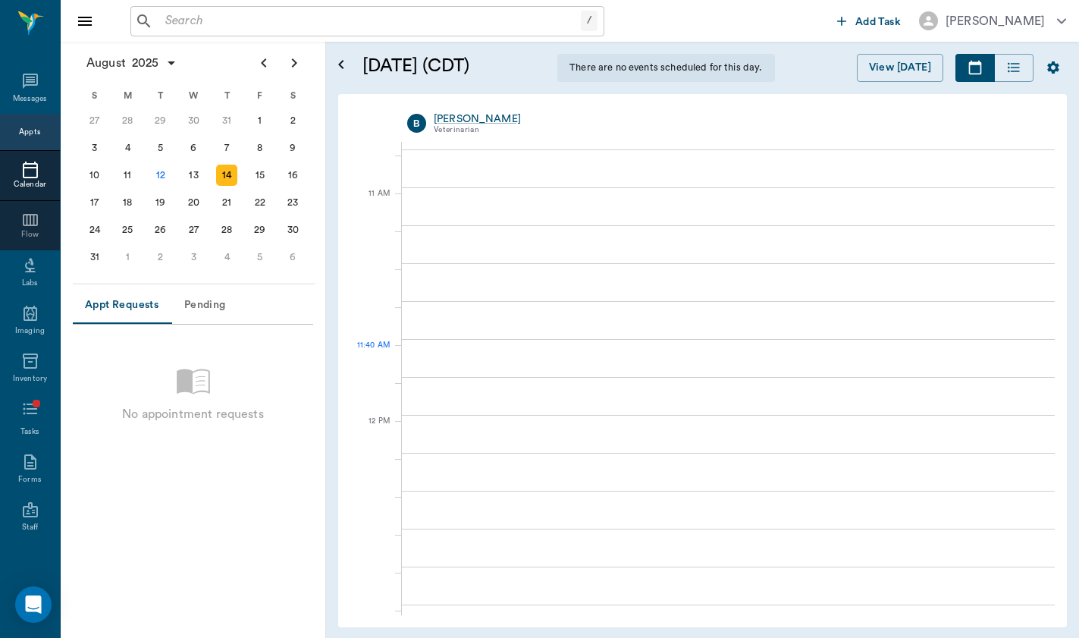
scroll to position [655, 0]
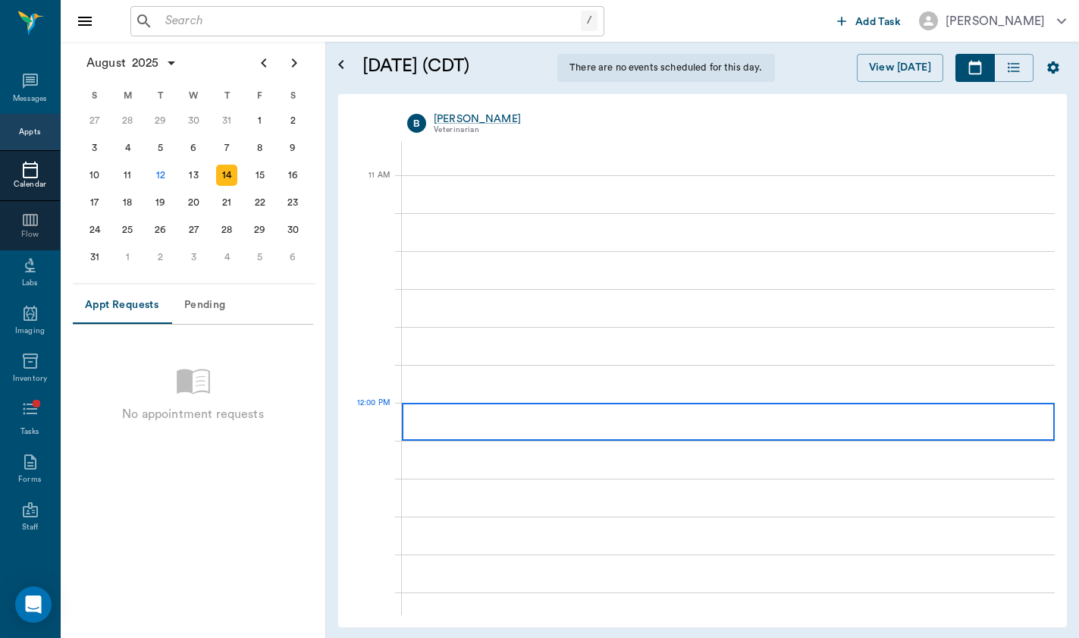
click at [495, 416] on div at bounding box center [728, 422] width 653 height 38
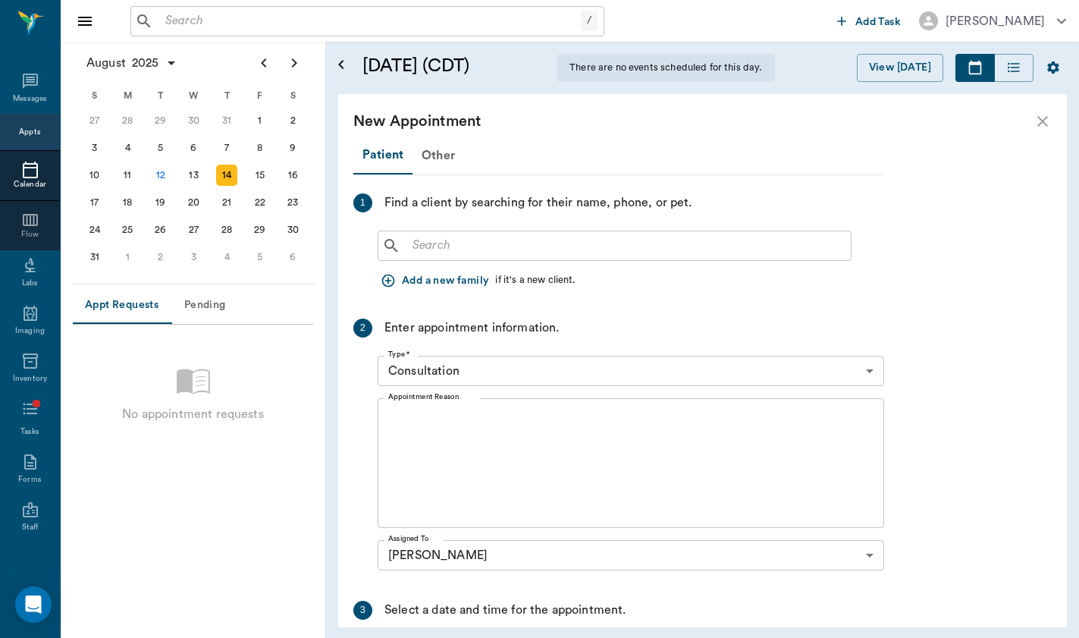
scroll to position [-1, 0]
click at [430, 253] on input "text" at bounding box center [626, 245] width 438 height 21
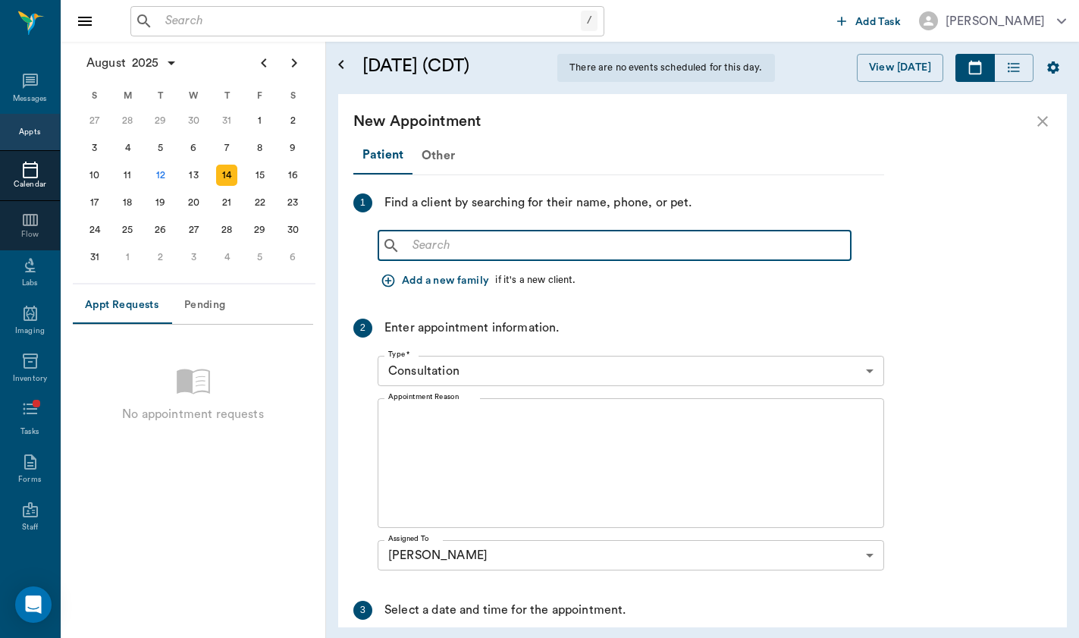
scroll to position [0, 0]
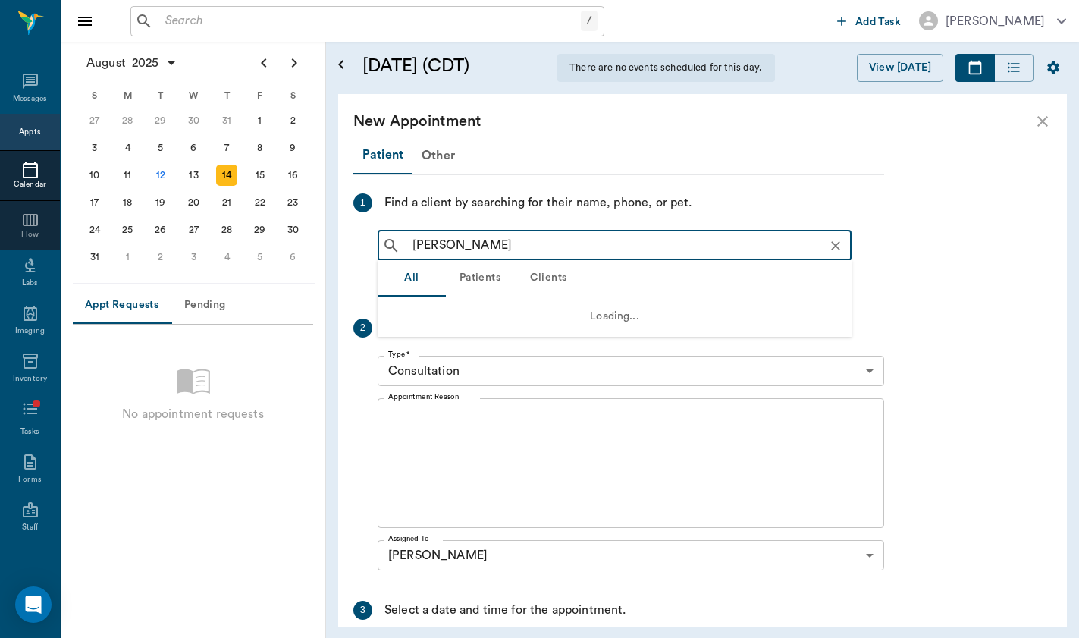
type input "[PERSON_NAME]"
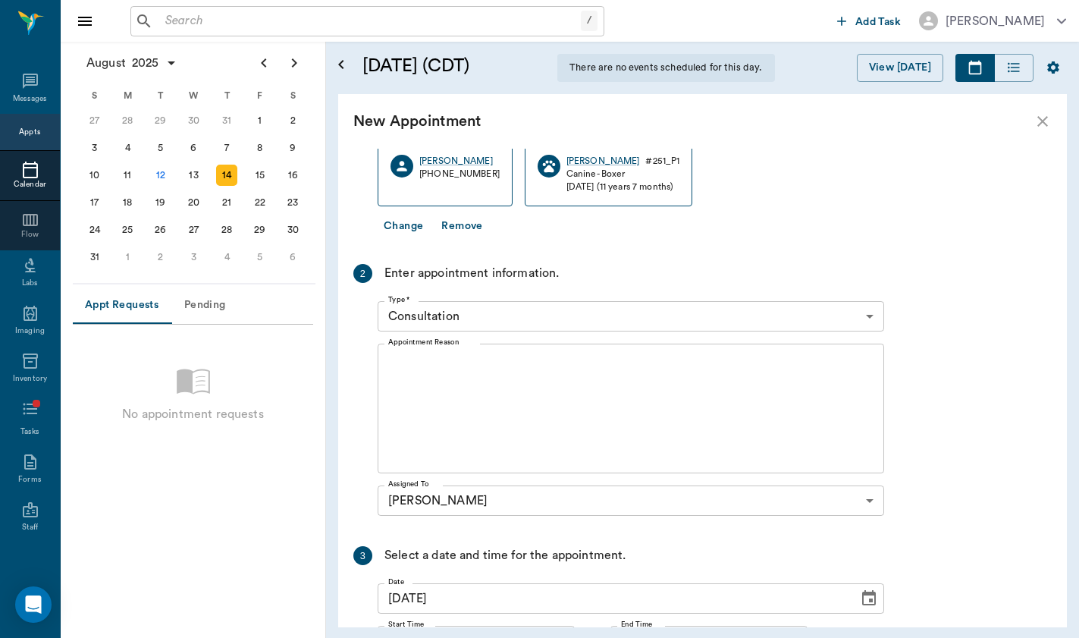
scroll to position [196, 0]
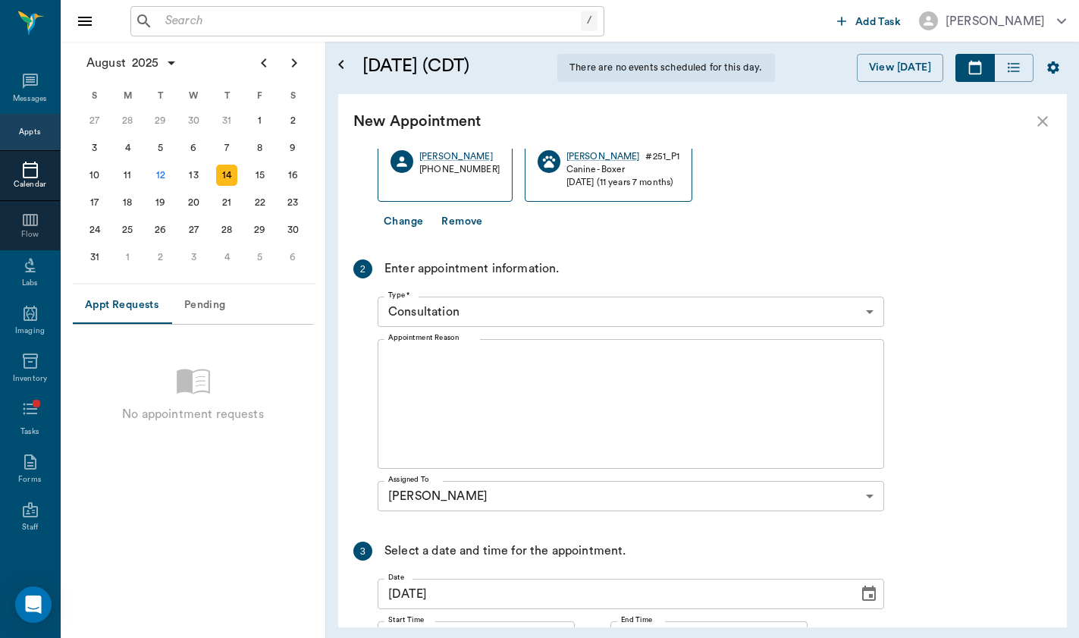
click at [576, 353] on div "x Appointment Reason" at bounding box center [631, 404] width 507 height 130
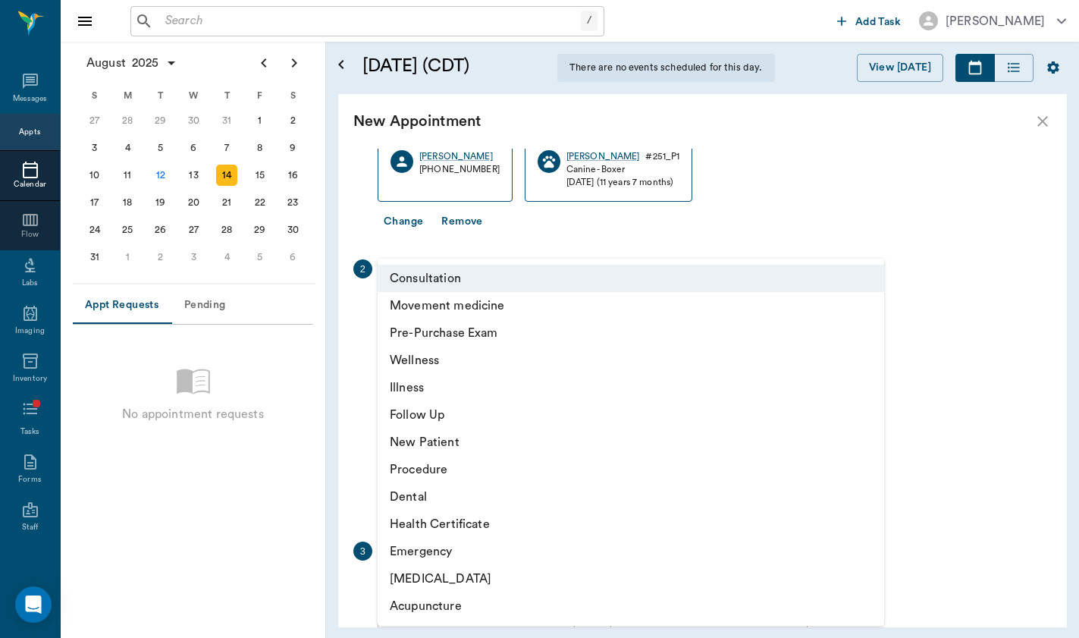
click at [601, 315] on body "/ ​ Add Task [PERSON_NAME] Nectar Messages Appts Calendar Flow Labs Imaging Inv…" at bounding box center [539, 319] width 1079 height 638
click at [600, 318] on li "Movement medicine" at bounding box center [631, 305] width 507 height 27
type input "6656c4aef87a612ea34fb244"
type input "01:00 PM"
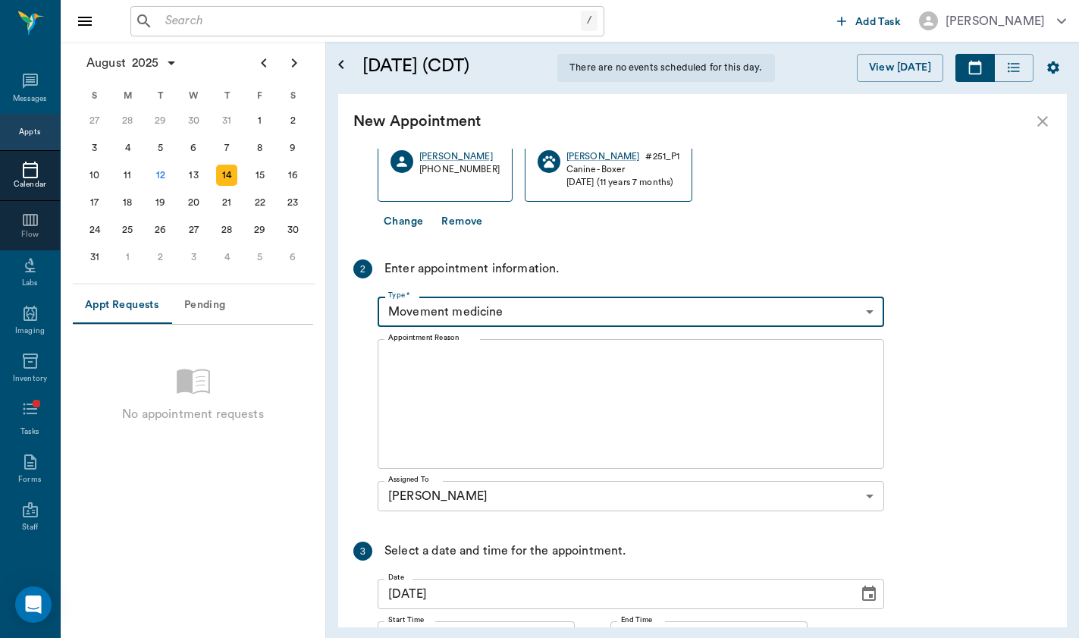
click at [564, 422] on textarea "Appointment Reason" at bounding box center [630, 404] width 485 height 105
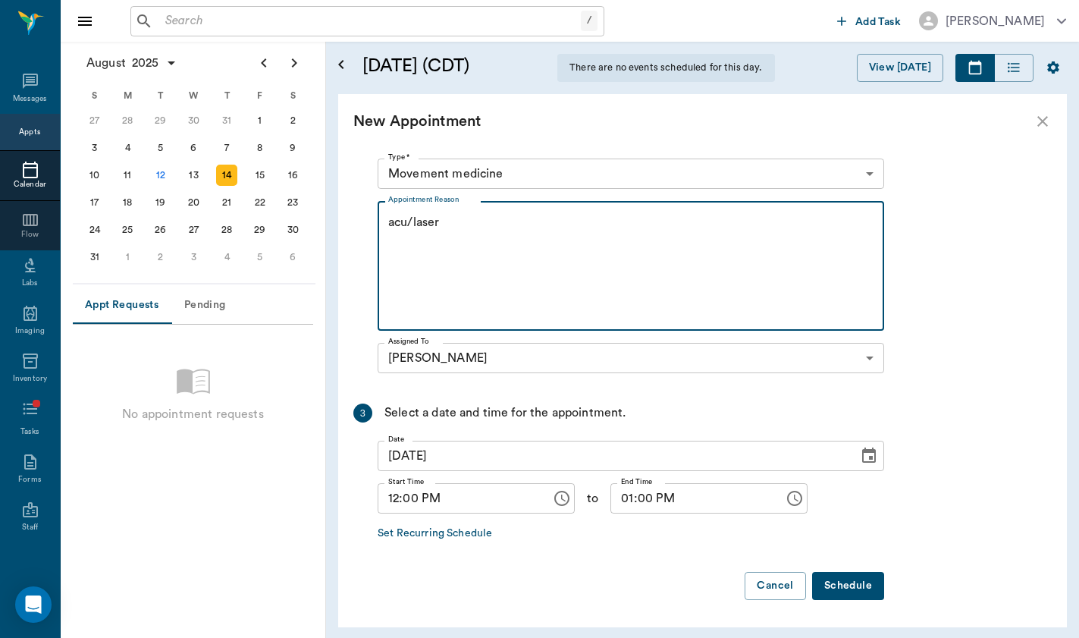
scroll to position [334, 0]
type textarea "acu/laser"
click at [883, 598] on button "Schedule" at bounding box center [848, 587] width 72 height 28
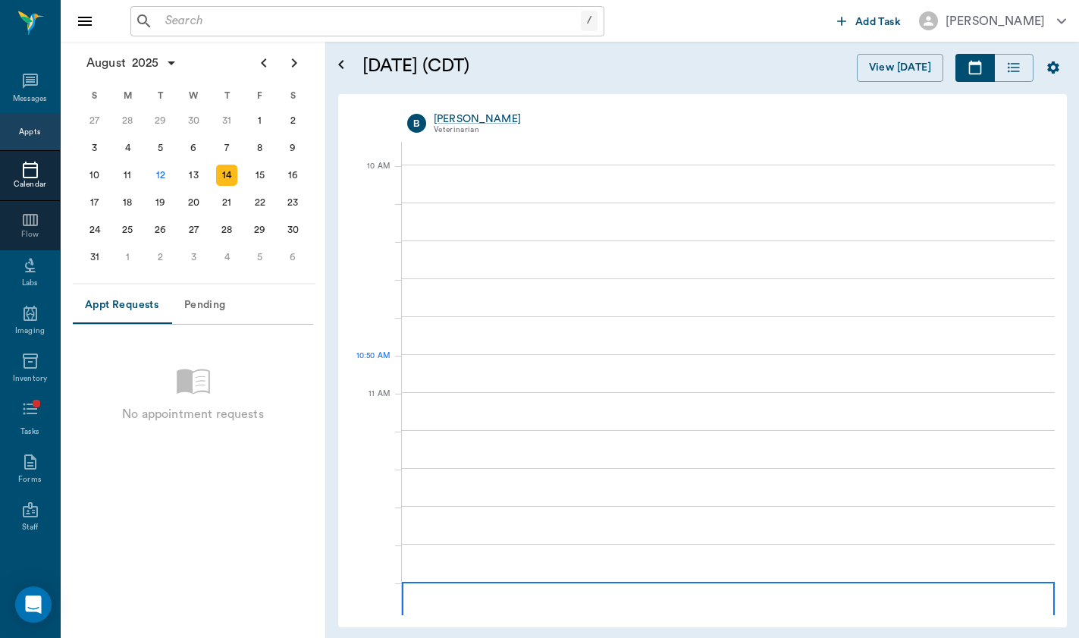
scroll to position [437, 0]
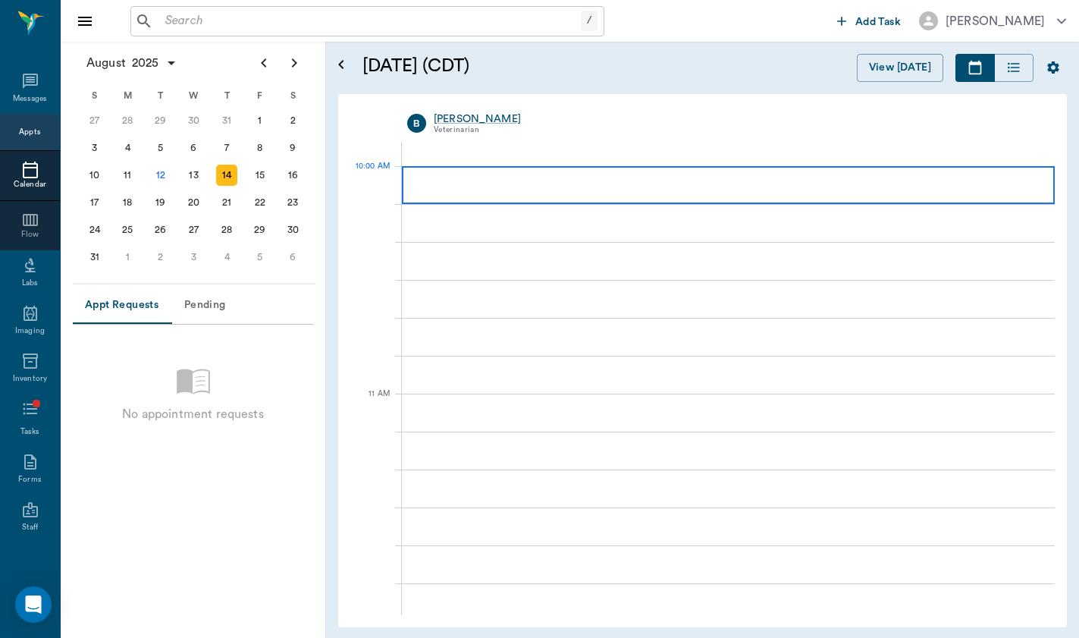
click at [733, 196] on div at bounding box center [728, 185] width 653 height 38
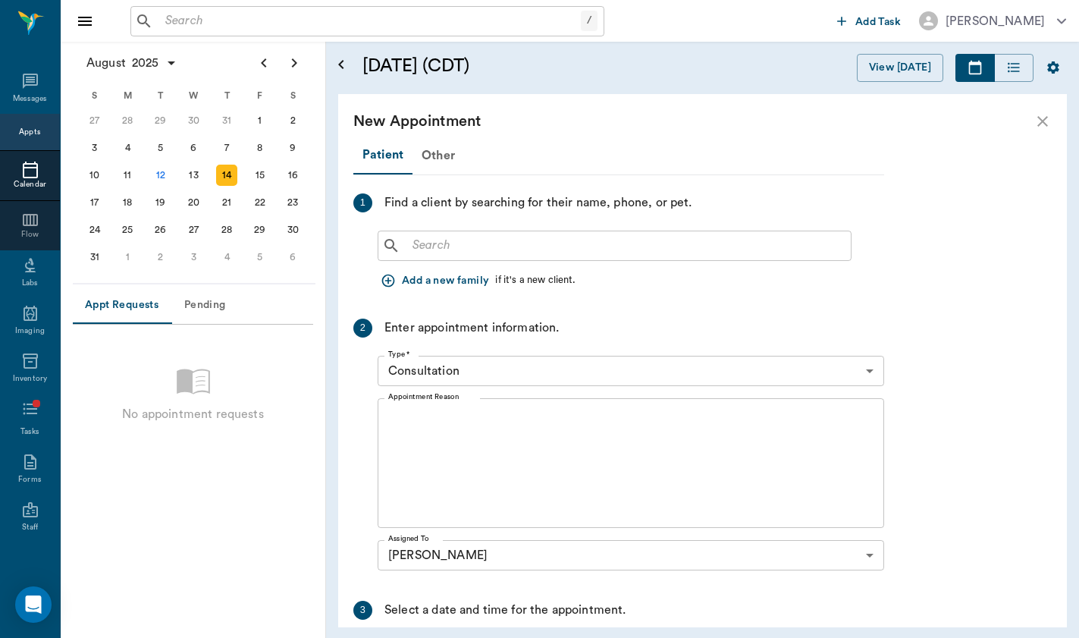
scroll to position [-2, 0]
click at [497, 237] on input "text" at bounding box center [626, 245] width 438 height 21
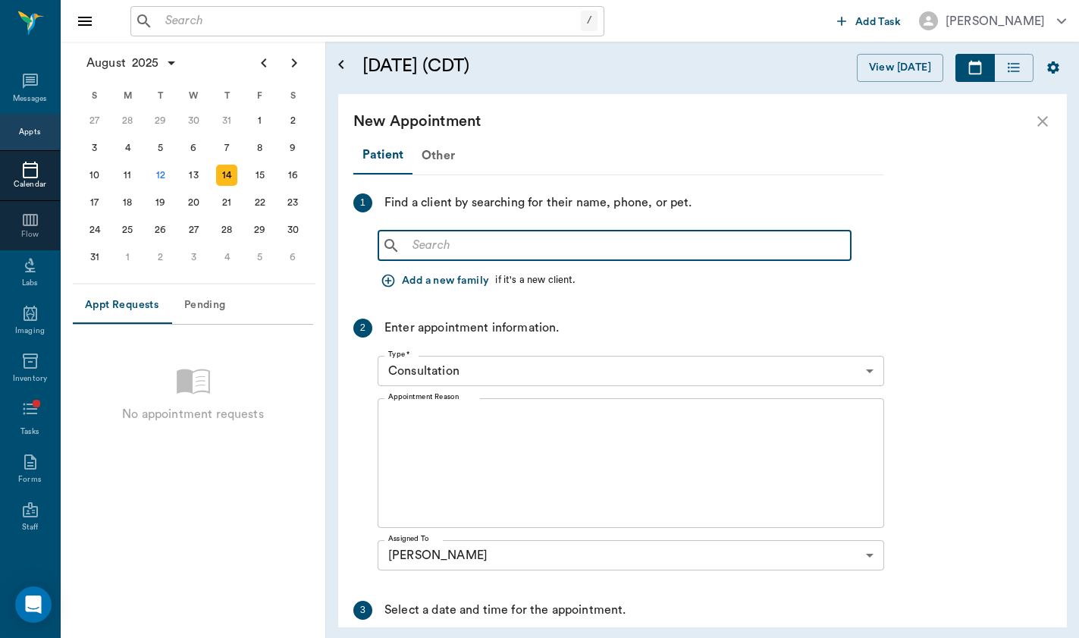
type input "e"
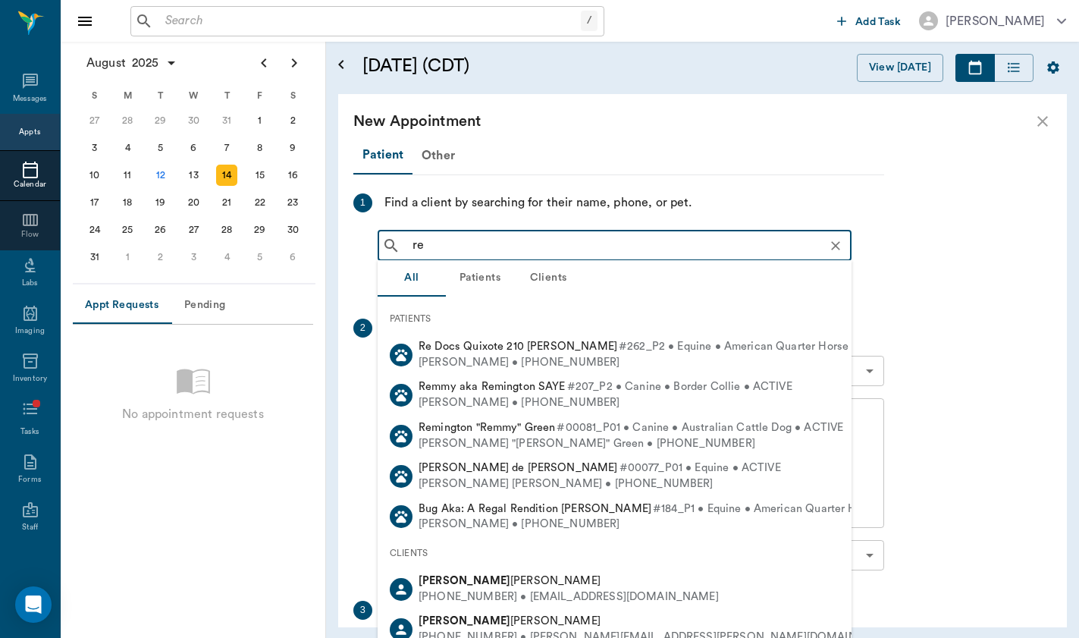
type input "r"
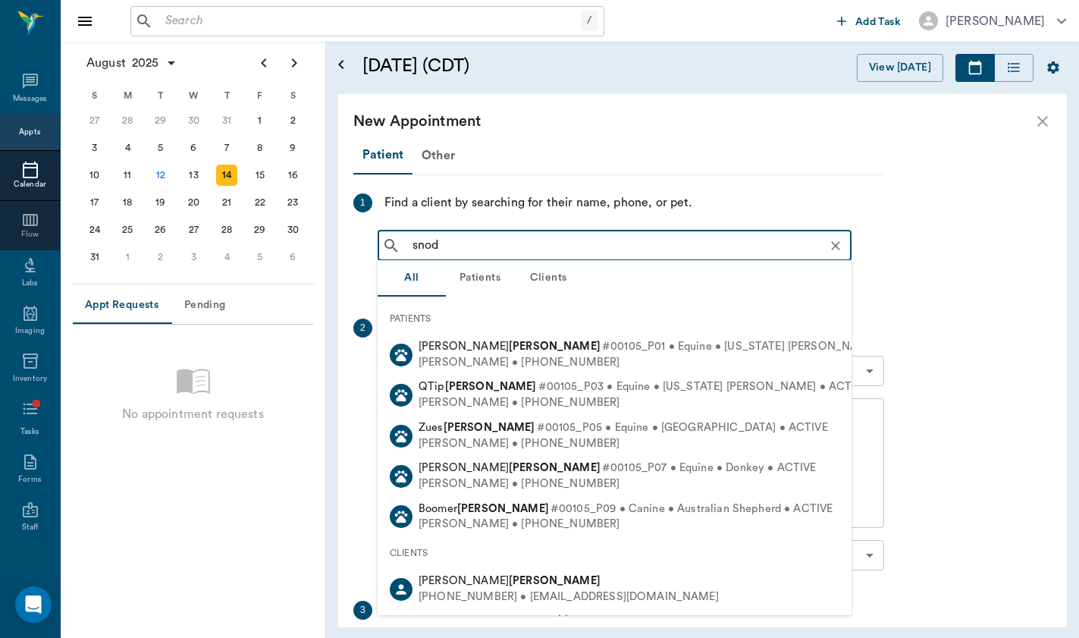
click at [485, 241] on input "snod" at bounding box center [627, 245] width 441 height 21
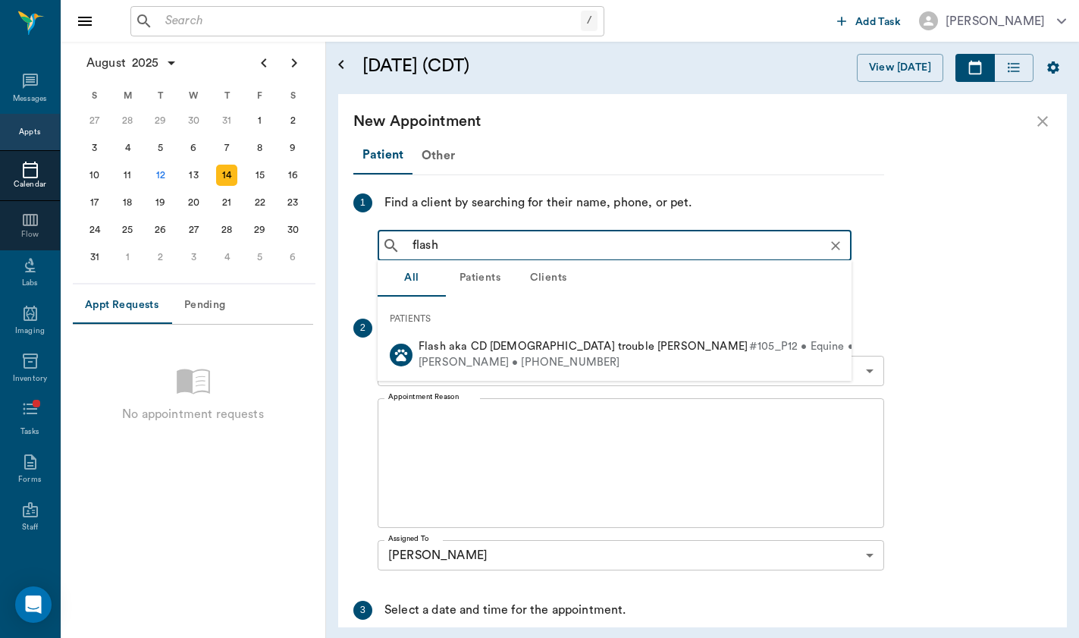
click at [486, 352] on span "Flash aka CD [DEMOGRAPHIC_DATA] trouble [PERSON_NAME]" at bounding box center [583, 346] width 329 height 11
type input "flash"
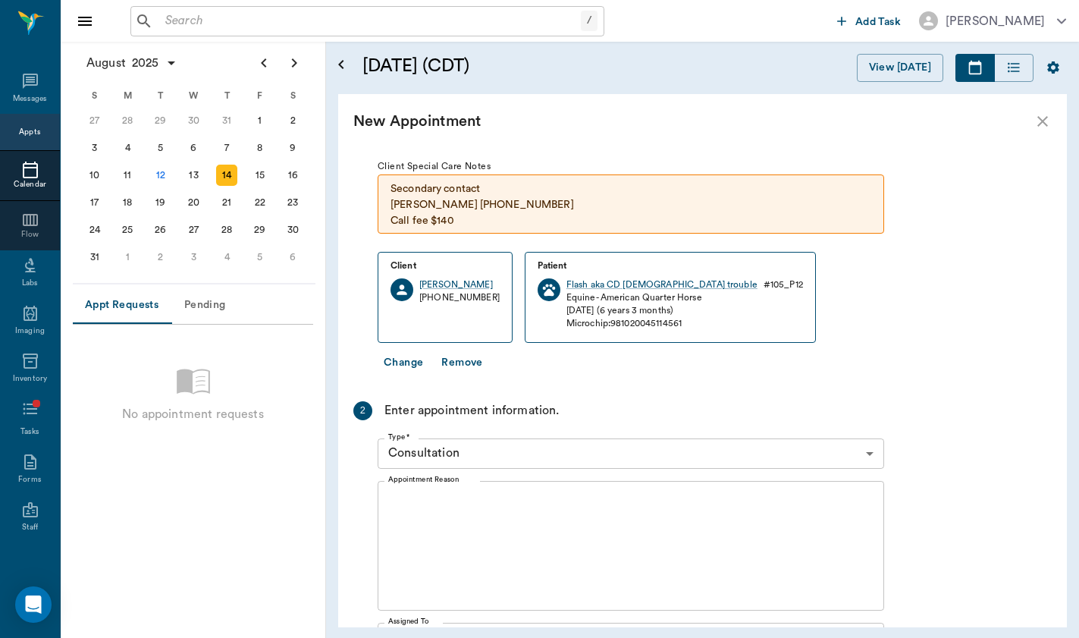
scroll to position [77, 0]
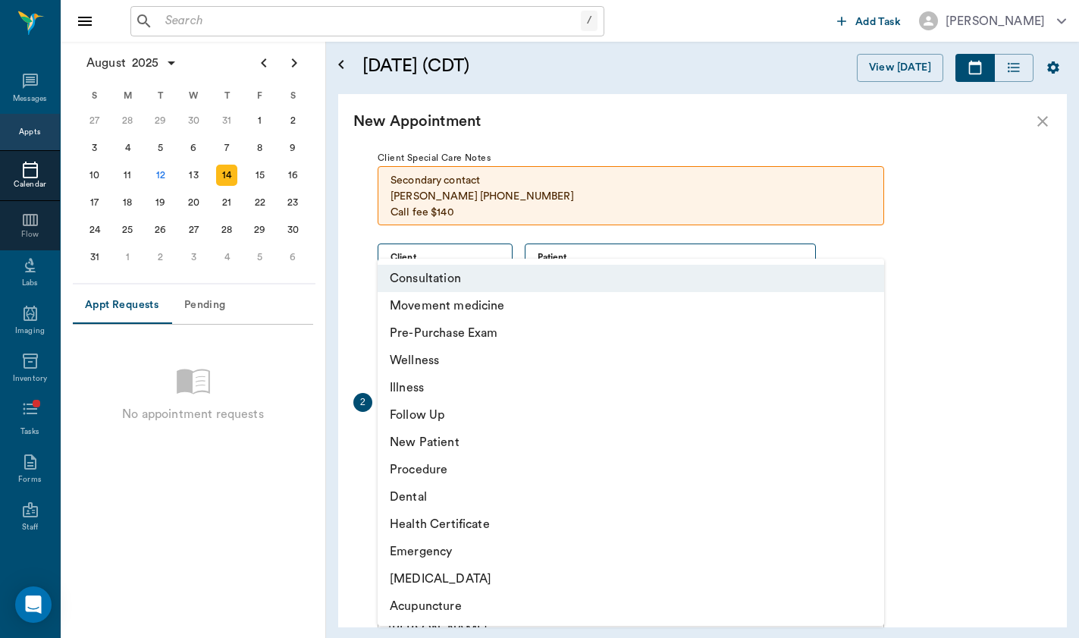
click at [524, 437] on body "/ ​ Add Task [PERSON_NAME] Nectar Messages Appts Calendar Flow Labs Imaging Inv…" at bounding box center [539, 319] width 1079 height 638
click at [566, 312] on li "Movement medicine" at bounding box center [631, 305] width 507 height 27
type input "6656c4aef87a612ea34fb244"
type input "11:00 AM"
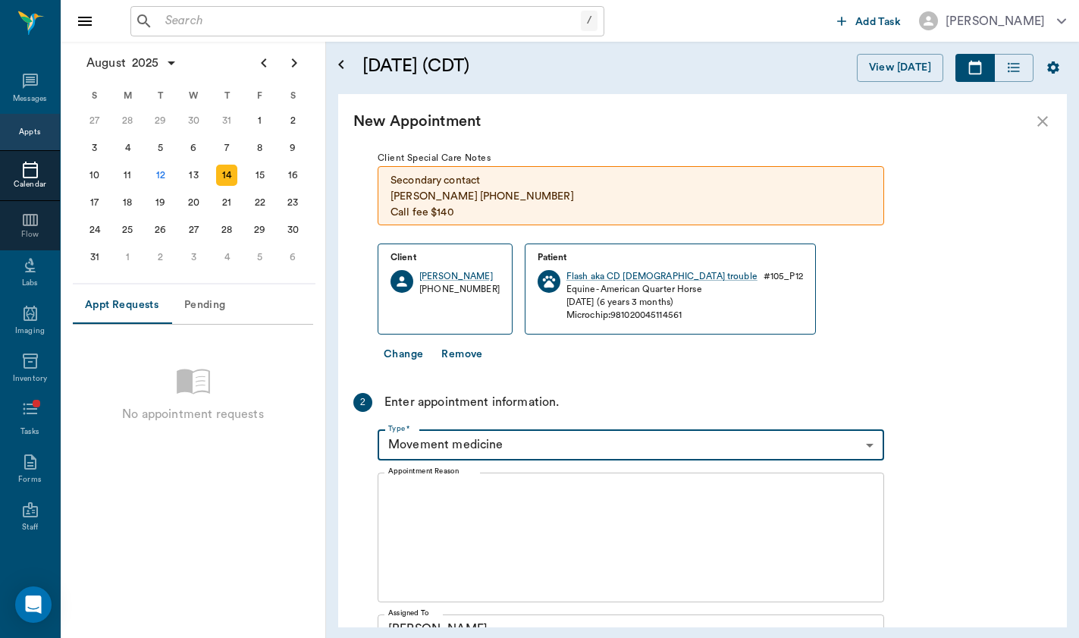
scroll to position [0, 0]
click at [536, 522] on textarea "Appointment Reason" at bounding box center [630, 537] width 485 height 105
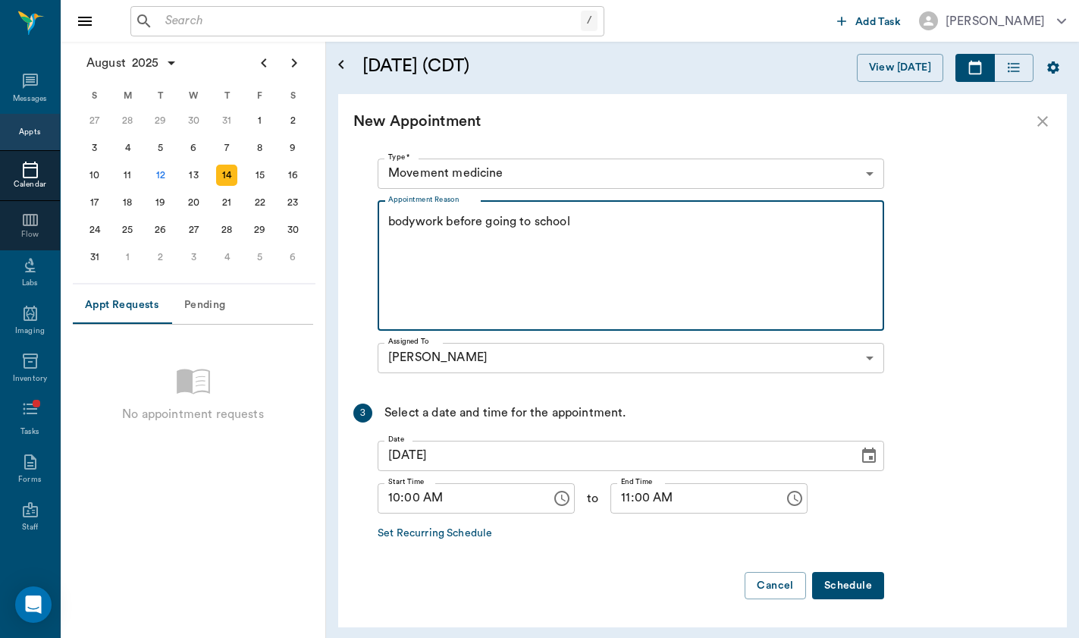
scroll to position [347, 0]
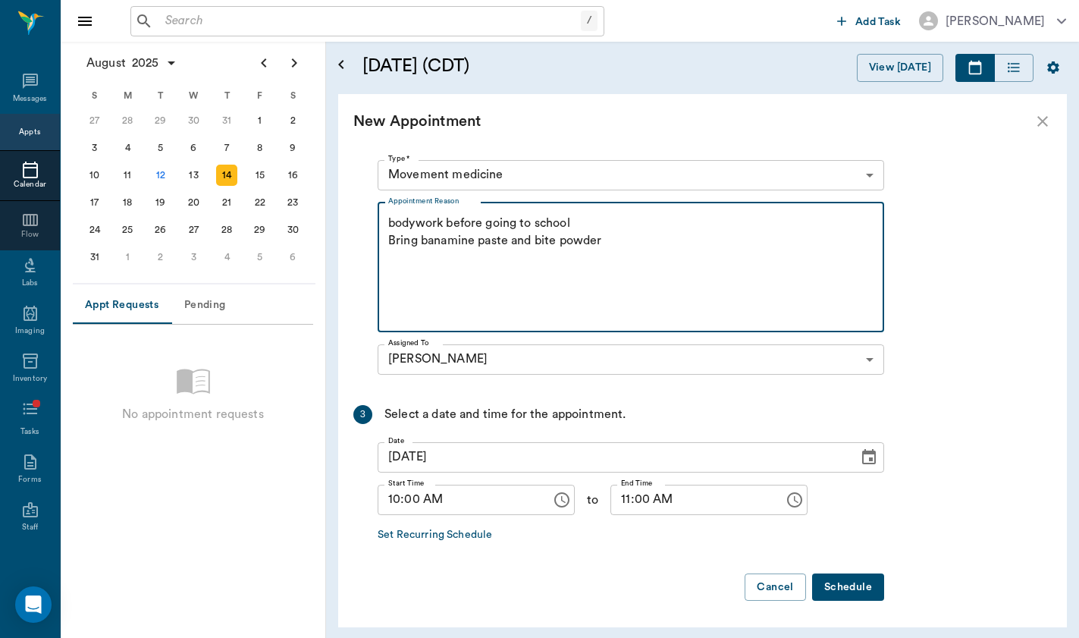
click at [544, 240] on textarea "bodywork before going to school Bring banamine paste and bite powder" at bounding box center [630, 267] width 485 height 105
type textarea "bodywork before going to school Bring banamine paste and bute powder"
click at [843, 590] on button "Schedule" at bounding box center [848, 587] width 72 height 28
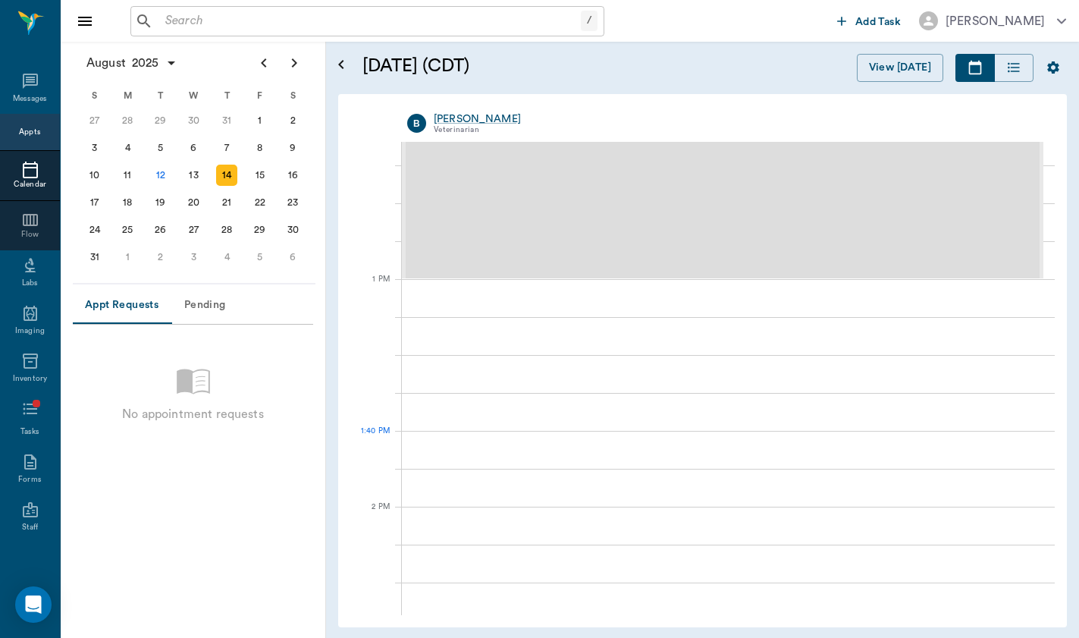
scroll to position [1004, 0]
click at [195, 174] on div "13" at bounding box center [194, 175] width 21 height 21
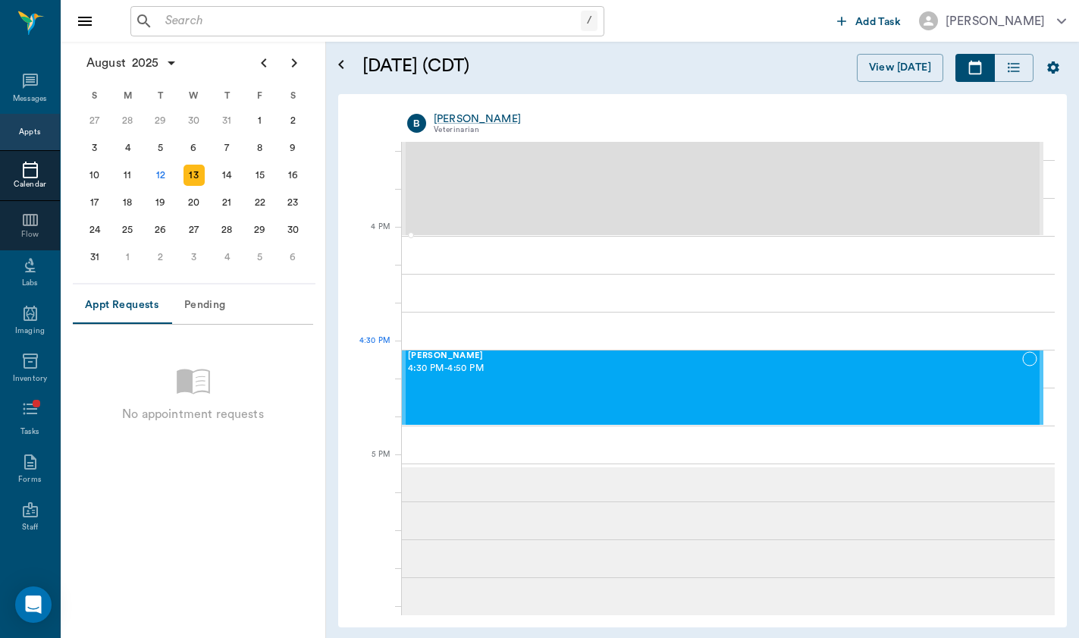
scroll to position [1741, 0]
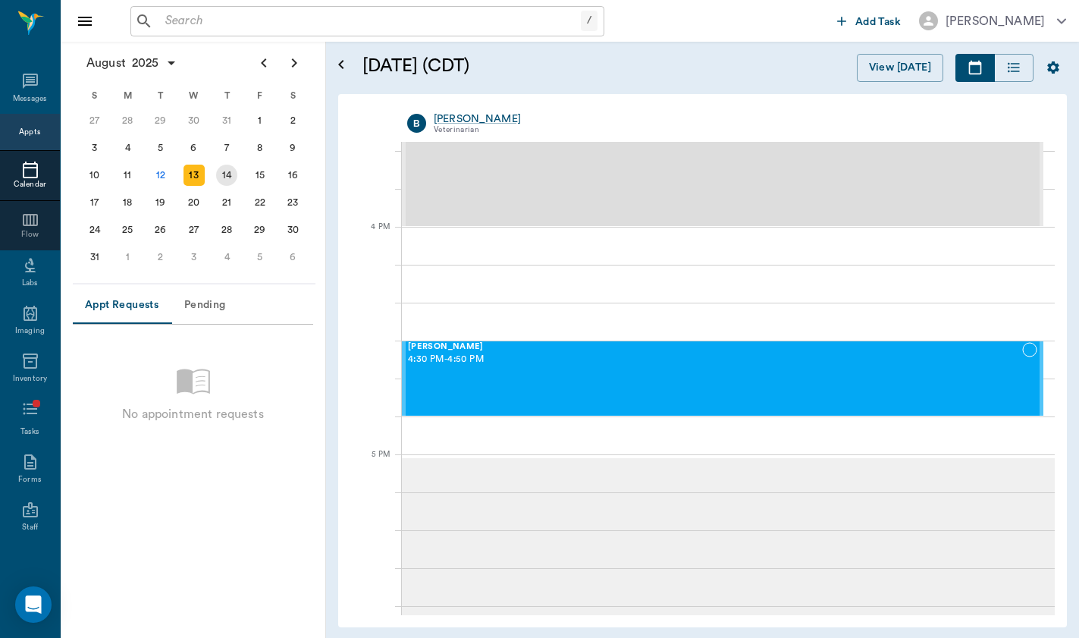
click at [228, 174] on div "14" at bounding box center [226, 175] width 21 height 21
